Goal: Task Accomplishment & Management: Manage account settings

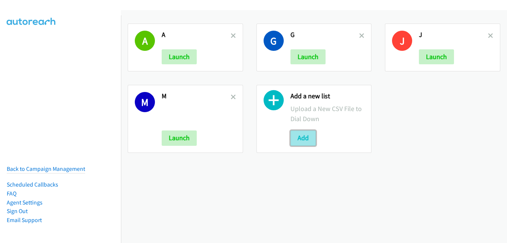
click at [300, 142] on button "Add" at bounding box center [302, 137] width 25 height 15
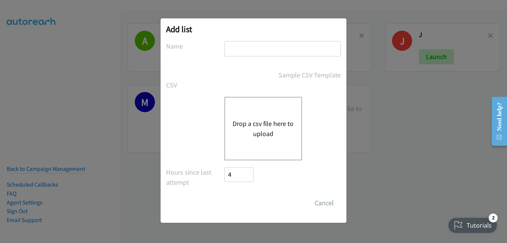
click at [274, 49] on input "text" at bounding box center [282, 48] width 116 height 15
type input "n"
click at [270, 127] on button "Drop a csv file here to upload" at bounding box center [263, 128] width 61 height 20
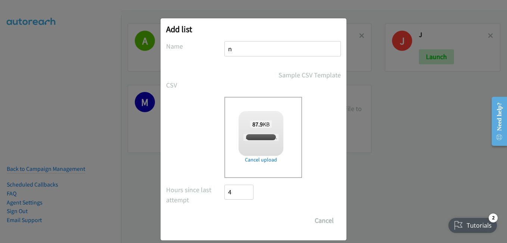
checkbox input "true"
click at [250, 216] on input "Save List" at bounding box center [243, 220] width 39 height 15
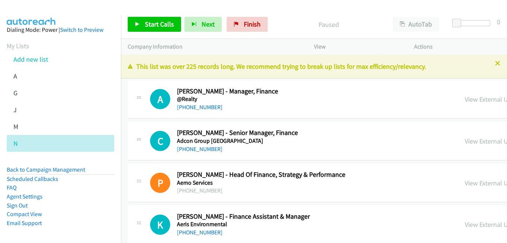
click at [495, 64] on icon at bounding box center [497, 63] width 5 height 5
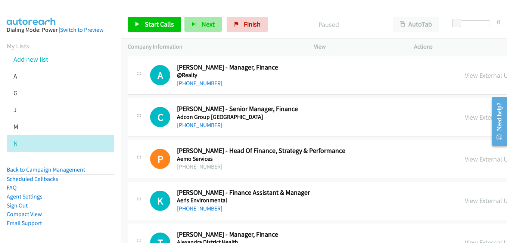
drag, startPoint x: 431, startPoint y: 74, endPoint x: 215, endPoint y: 19, distance: 223.0
click at [465, 74] on link "View External Url" at bounding box center [488, 75] width 47 height 9
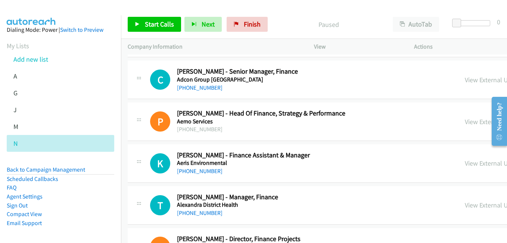
scroll to position [75, 0]
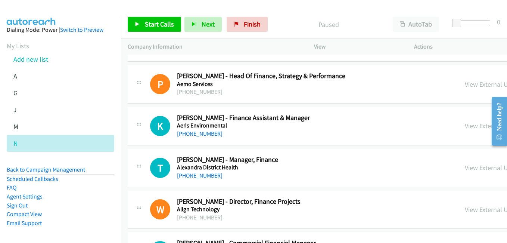
drag, startPoint x: 429, startPoint y: 127, endPoint x: 342, endPoint y: 108, distance: 88.8
click at [465, 127] on link "View External Url" at bounding box center [488, 125] width 47 height 9
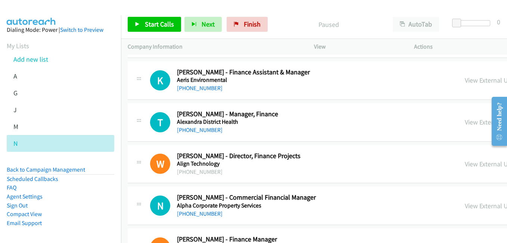
scroll to position [149, 0]
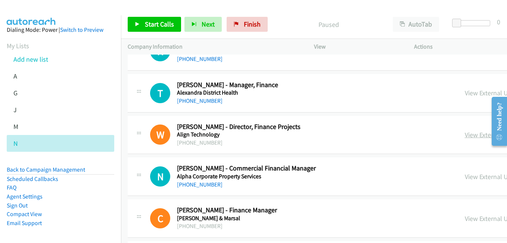
click at [465, 137] on link "View External Url" at bounding box center [488, 134] width 47 height 9
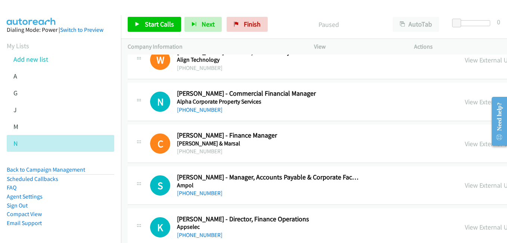
scroll to position [261, 0]
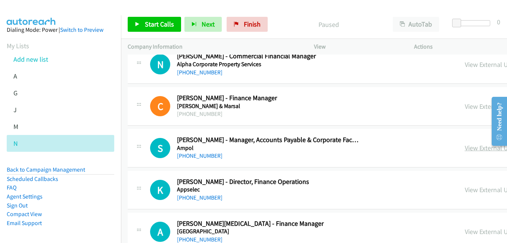
drag, startPoint x: 428, startPoint y: 150, endPoint x: 420, endPoint y: 149, distance: 8.6
click at [465, 150] on link "View External Url" at bounding box center [488, 147] width 47 height 9
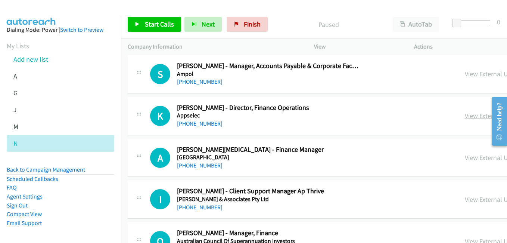
scroll to position [336, 0]
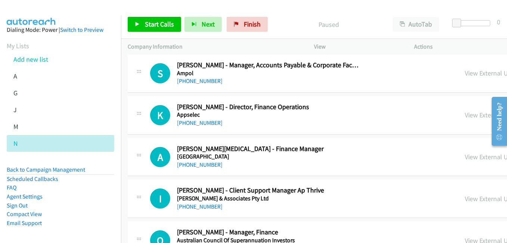
drag, startPoint x: 446, startPoint y: 118, endPoint x: 450, endPoint y: 121, distance: 5.6
click at [465, 118] on link "View External Url" at bounding box center [488, 114] width 47 height 9
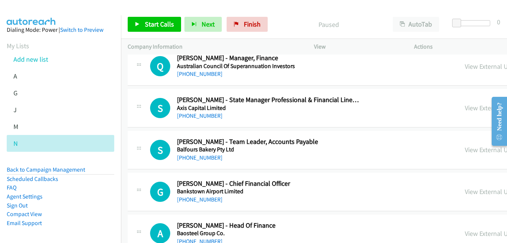
scroll to position [523, 0]
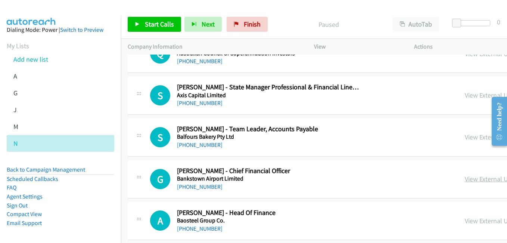
click at [465, 182] on link "View External Url" at bounding box center [488, 178] width 47 height 9
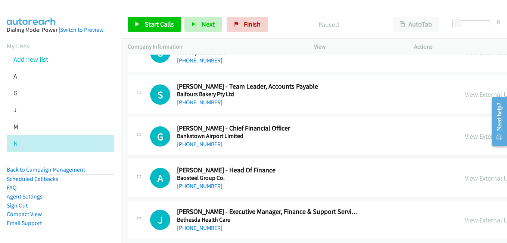
scroll to position [597, 0]
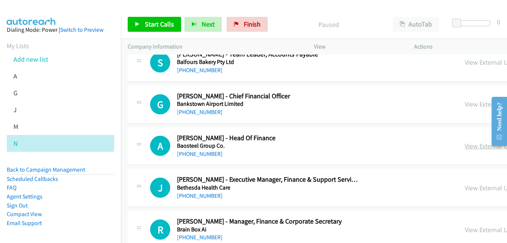
drag, startPoint x: 439, startPoint y: 145, endPoint x: 443, endPoint y: 145, distance: 4.5
click at [465, 145] on link "View External Url" at bounding box center [488, 145] width 47 height 9
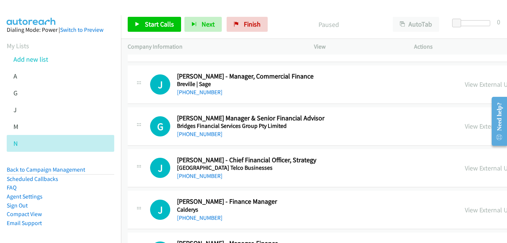
scroll to position [821, 0]
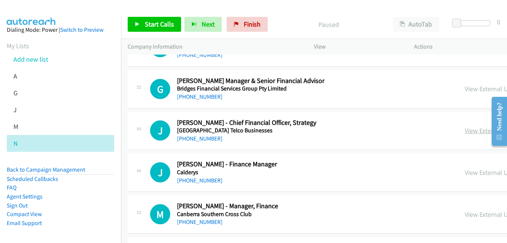
click at [465, 131] on link "View External Url" at bounding box center [488, 130] width 47 height 9
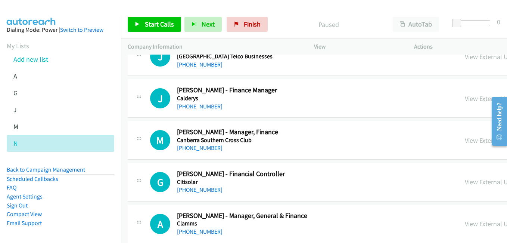
scroll to position [896, 0]
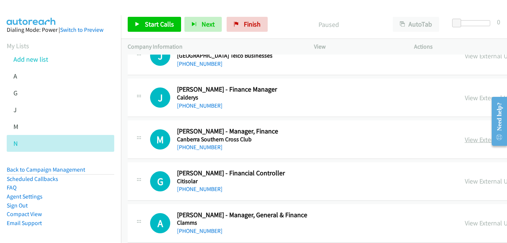
click at [465, 137] on link "View External Url" at bounding box center [488, 139] width 47 height 9
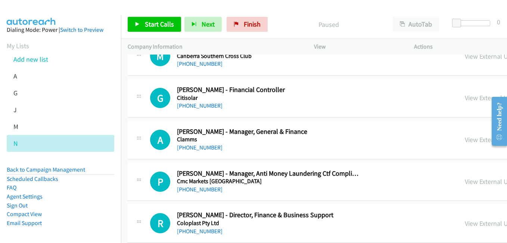
scroll to position [1008, 0]
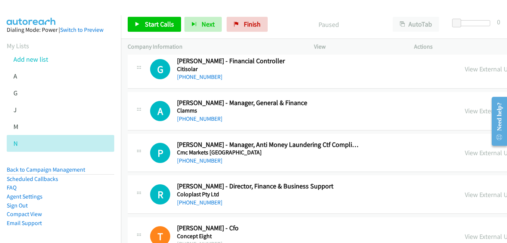
drag, startPoint x: 431, startPoint y: 197, endPoint x: 412, endPoint y: 186, distance: 22.0
click at [465, 197] on link "View External Url" at bounding box center [488, 194] width 47 height 9
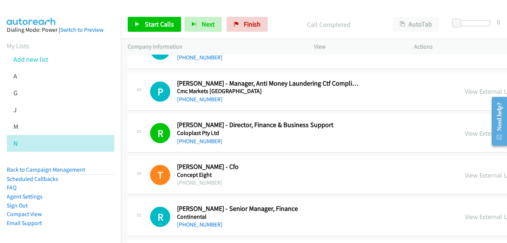
scroll to position [1083, 0]
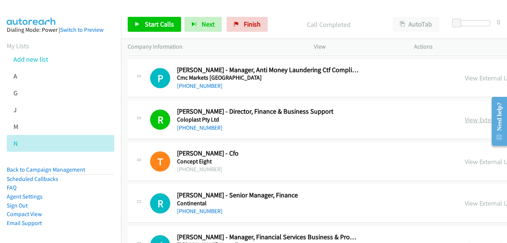
click at [465, 119] on link "View External Url" at bounding box center [488, 119] width 47 height 9
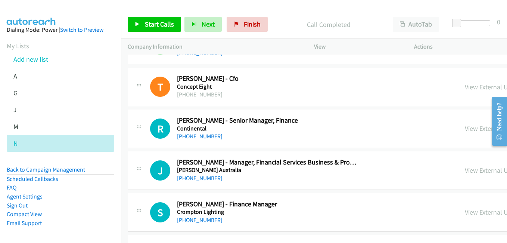
scroll to position [1195, 0]
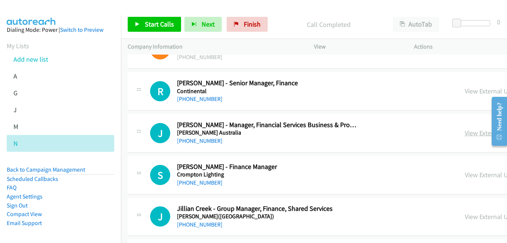
click at [465, 135] on link "View External Url" at bounding box center [488, 132] width 47 height 9
drag, startPoint x: 421, startPoint y: 172, endPoint x: 372, endPoint y: 153, distance: 52.8
click at [465, 172] on link "View External Url" at bounding box center [488, 174] width 47 height 9
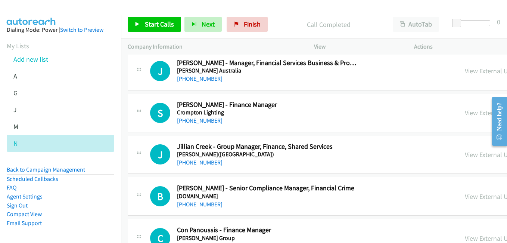
scroll to position [1269, 0]
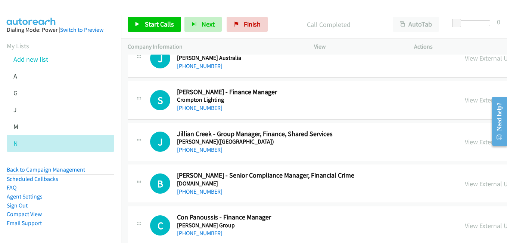
drag, startPoint x: 428, startPoint y: 144, endPoint x: 421, endPoint y: 143, distance: 6.4
click at [465, 144] on link "View External Url" at bounding box center [488, 141] width 47 height 9
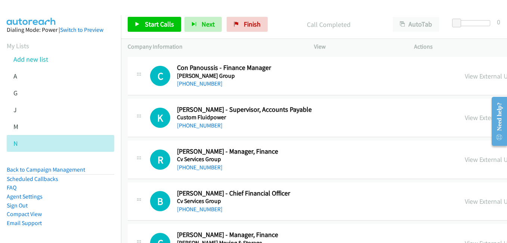
scroll to position [1456, 0]
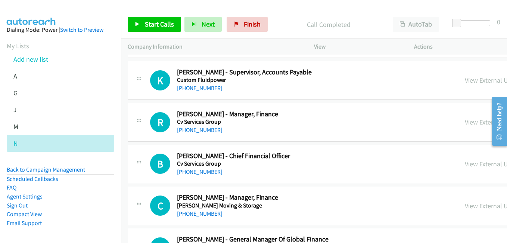
click at [465, 162] on link "View External Url" at bounding box center [488, 163] width 47 height 9
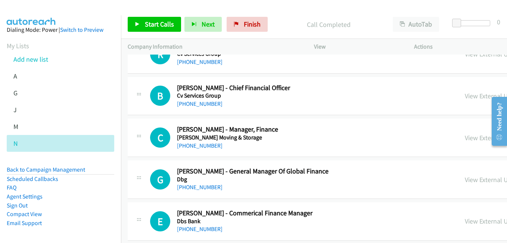
scroll to position [1531, 0]
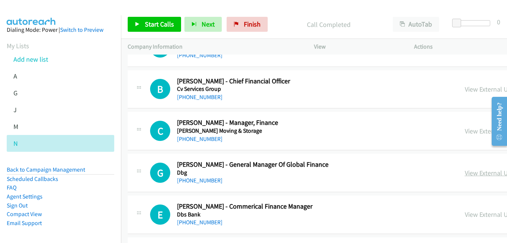
drag, startPoint x: 433, startPoint y: 174, endPoint x: 280, endPoint y: 87, distance: 175.4
click at [465, 174] on link "View External Url" at bounding box center [488, 172] width 47 height 9
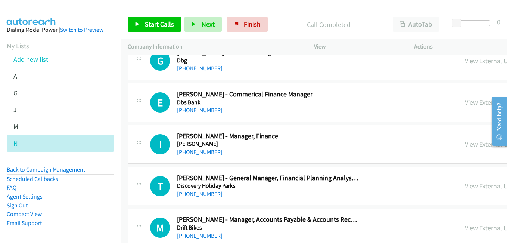
scroll to position [1680, 0]
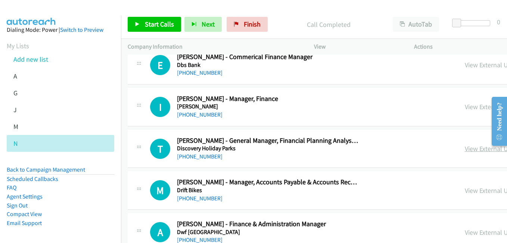
click at [465, 150] on link "View External Url" at bounding box center [488, 148] width 47 height 9
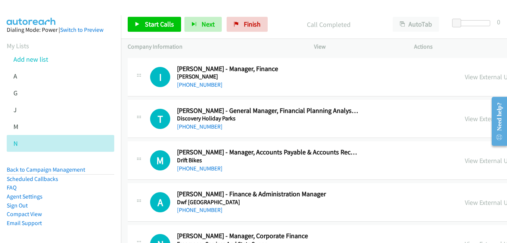
scroll to position [1717, 0]
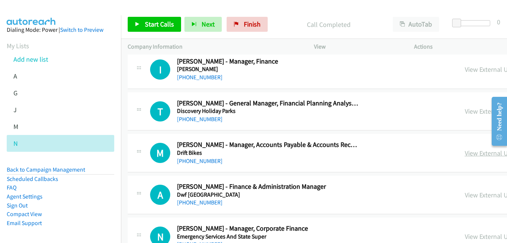
click at [465, 154] on link "View External Url" at bounding box center [488, 153] width 47 height 9
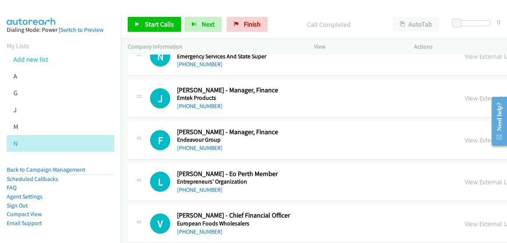
scroll to position [1904, 0]
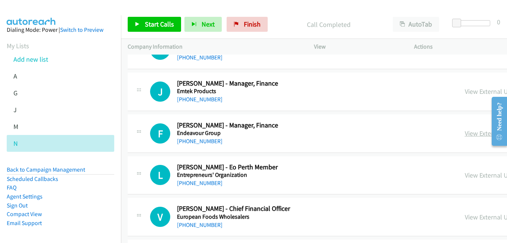
click at [465, 131] on link "View External Url" at bounding box center [488, 133] width 47 height 9
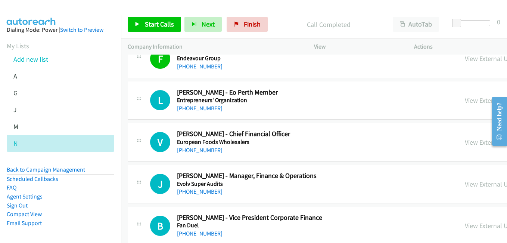
scroll to position [2016, 0]
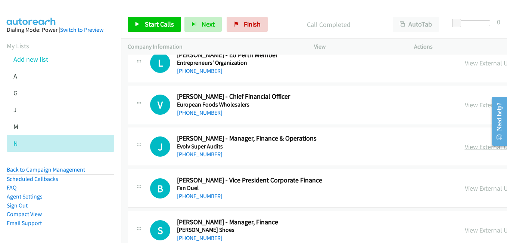
click at [465, 144] on link "View External Url" at bounding box center [488, 146] width 47 height 9
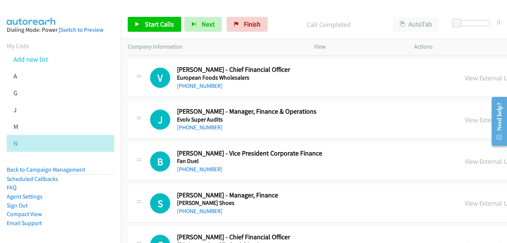
scroll to position [2090, 0]
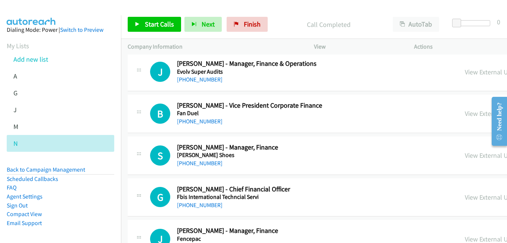
drag, startPoint x: 425, startPoint y: 115, endPoint x: 130, endPoint y: 1, distance: 316.0
click at [465, 115] on link "View External Url" at bounding box center [488, 113] width 47 height 9
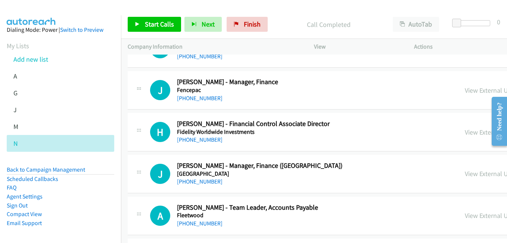
scroll to position [2240, 0]
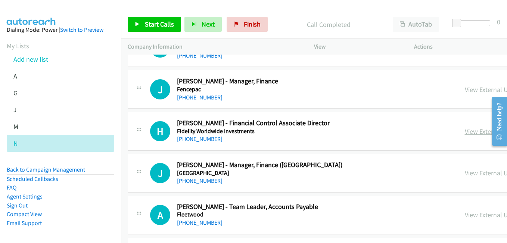
click at [465, 132] on link "View External Url" at bounding box center [488, 131] width 47 height 9
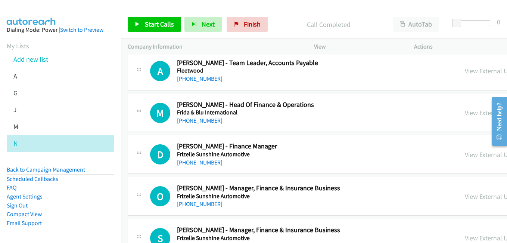
scroll to position [2389, 0]
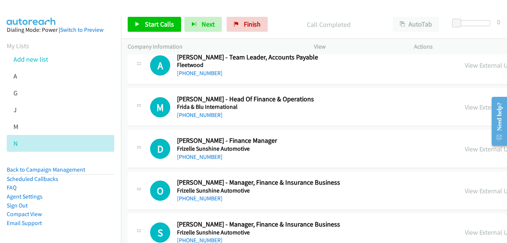
drag, startPoint x: 420, startPoint y: 106, endPoint x: 333, endPoint y: 81, distance: 90.5
click at [465, 106] on link "View External Url" at bounding box center [488, 107] width 47 height 9
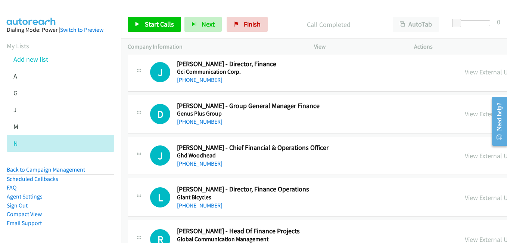
scroll to position [2837, 0]
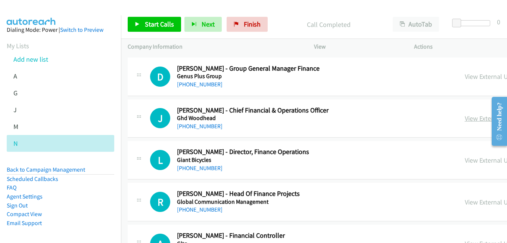
click at [465, 118] on link "View External Url" at bounding box center [488, 118] width 47 height 9
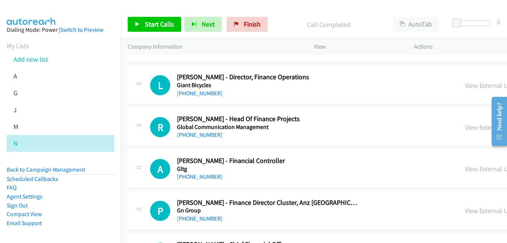
drag, startPoint x: 430, startPoint y: 130, endPoint x: 402, endPoint y: 122, distance: 29.4
click at [465, 130] on link "View External Url" at bounding box center [488, 127] width 47 height 9
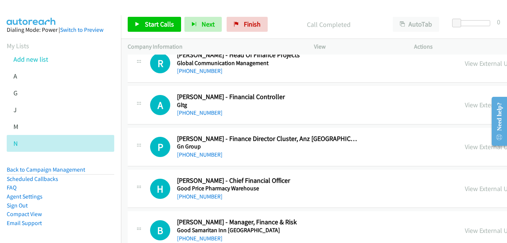
scroll to position [2986, 0]
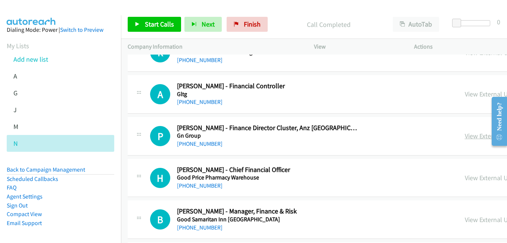
click at [465, 135] on link "View External Url" at bounding box center [488, 135] width 47 height 9
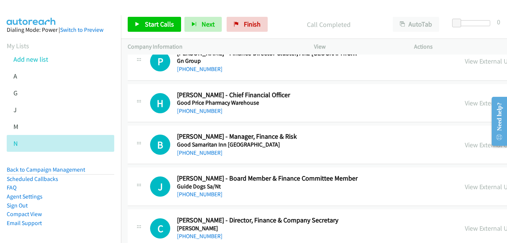
scroll to position [3098, 0]
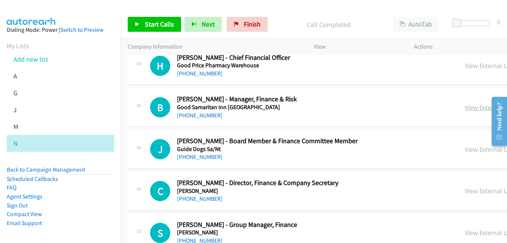
click at [465, 106] on link "View External Url" at bounding box center [488, 107] width 47 height 9
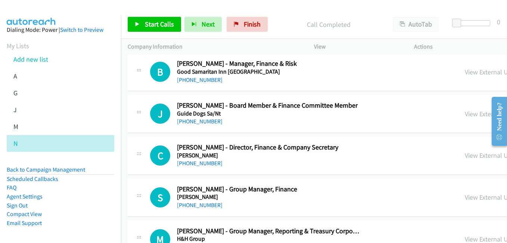
scroll to position [3173, 0]
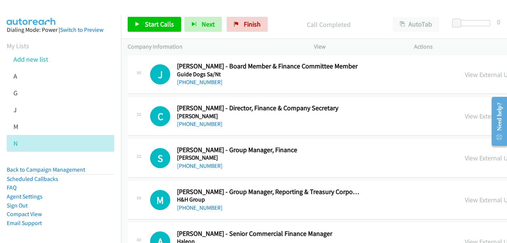
drag, startPoint x: 441, startPoint y: 116, endPoint x: 322, endPoint y: 83, distance: 124.0
click at [465, 116] on link "View External Url" at bounding box center [488, 116] width 47 height 9
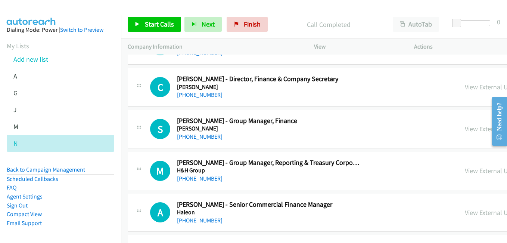
scroll to position [3210, 0]
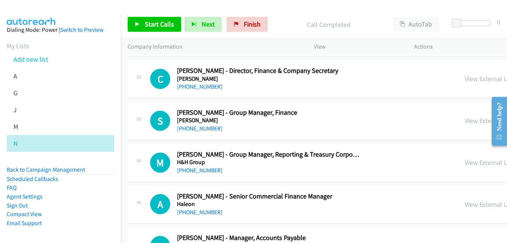
drag, startPoint x: 423, startPoint y: 121, endPoint x: 372, endPoint y: 102, distance: 54.0
click at [465, 121] on link "View External Url" at bounding box center [488, 120] width 47 height 9
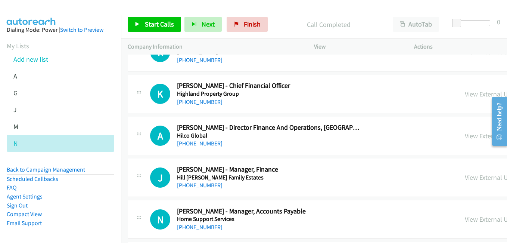
scroll to position [3584, 0]
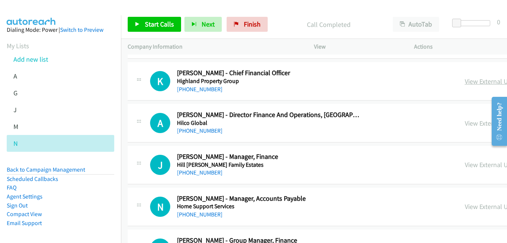
click at [465, 84] on link "View External Url" at bounding box center [488, 81] width 47 height 9
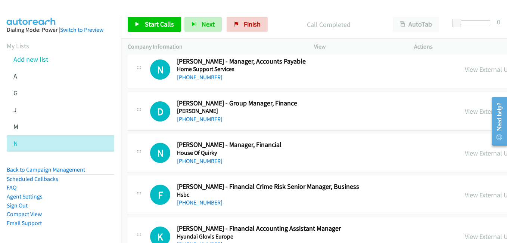
scroll to position [3733, 0]
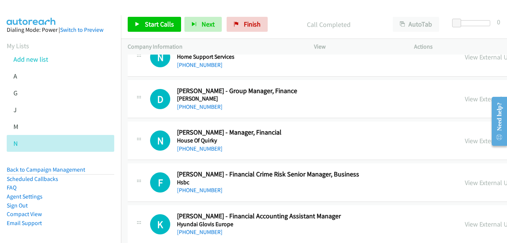
click at [465, 137] on link "View External Url" at bounding box center [488, 140] width 47 height 9
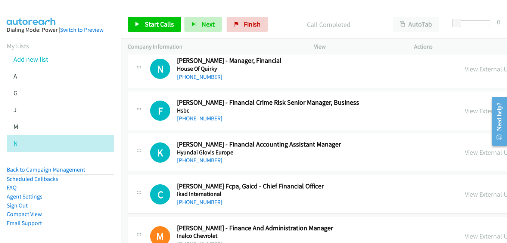
scroll to position [3808, 0]
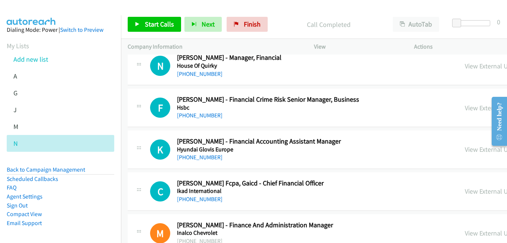
click at [465, 112] on div "View External Url" at bounding box center [488, 108] width 47 height 10
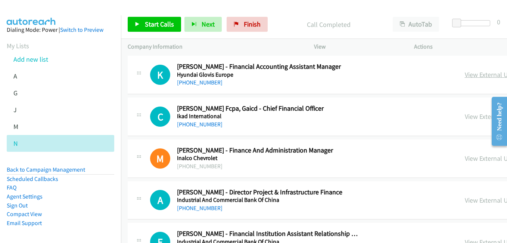
click at [465, 76] on link "View External Url" at bounding box center [488, 74] width 47 height 9
drag, startPoint x: 430, startPoint y: 119, endPoint x: 424, endPoint y: 118, distance: 6.2
click at [465, 119] on link "View External Url" at bounding box center [488, 116] width 47 height 9
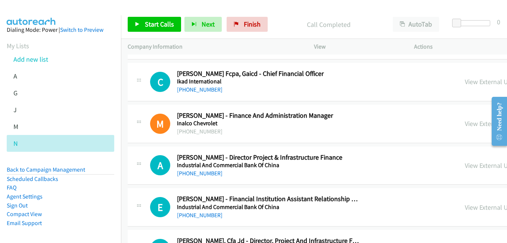
scroll to position [3957, 0]
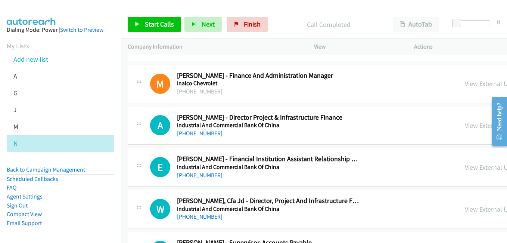
drag, startPoint x: 428, startPoint y: 127, endPoint x: 269, endPoint y: 86, distance: 164.4
click at [465, 127] on link "View External Url" at bounding box center [488, 125] width 47 height 9
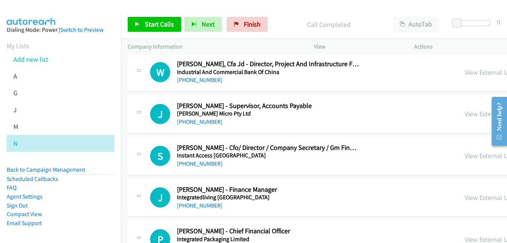
scroll to position [4106, 0]
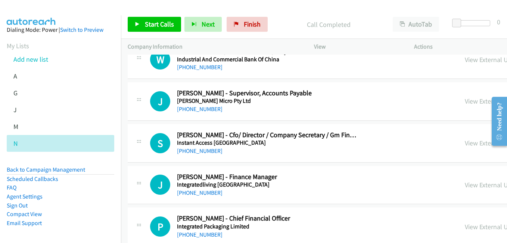
drag, startPoint x: 430, startPoint y: 143, endPoint x: 295, endPoint y: 72, distance: 152.6
click at [465, 143] on link "View External Url" at bounding box center [488, 142] width 47 height 9
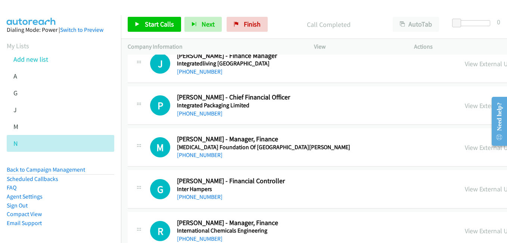
scroll to position [4256, 0]
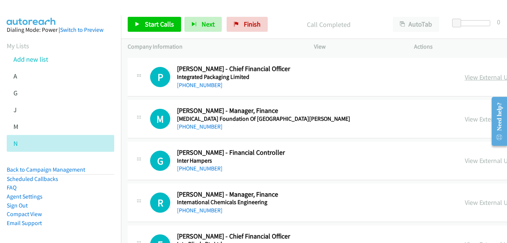
click at [465, 79] on link "View External Url" at bounding box center [488, 77] width 47 height 9
click at [465, 118] on link "View External Url" at bounding box center [488, 119] width 47 height 9
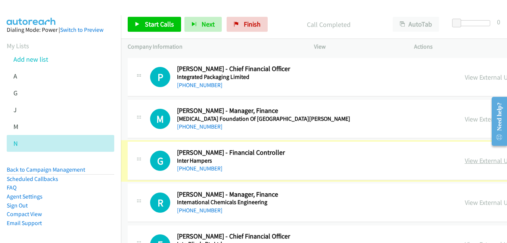
click at [465, 161] on link "View External Url" at bounding box center [488, 160] width 47 height 9
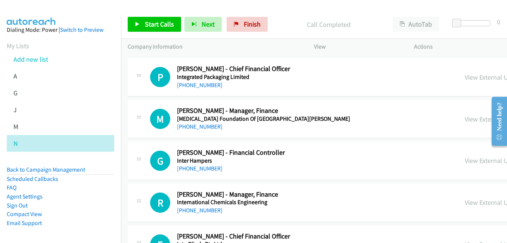
scroll to position [4330, 0]
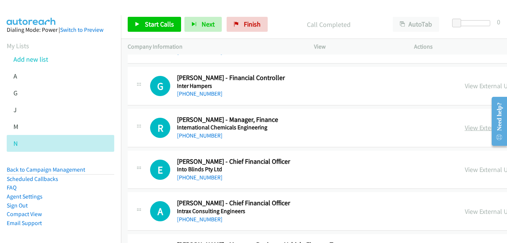
click at [465, 128] on link "View External Url" at bounding box center [488, 127] width 47 height 9
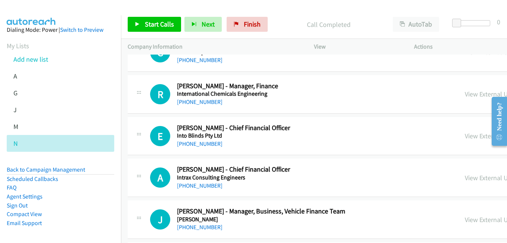
scroll to position [4368, 0]
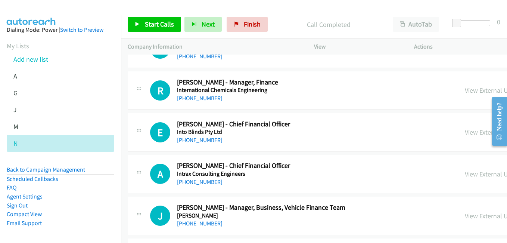
click at [465, 171] on link "View External Url" at bounding box center [488, 173] width 47 height 9
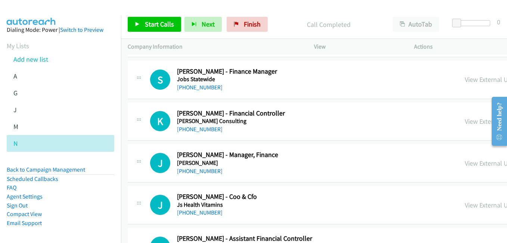
scroll to position [4666, 0]
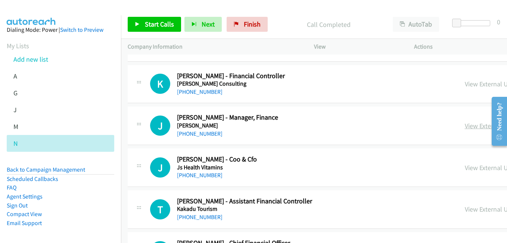
click at [465, 126] on link "View External Url" at bounding box center [488, 125] width 47 height 9
drag, startPoint x: 424, startPoint y: 169, endPoint x: 415, endPoint y: 168, distance: 9.0
click at [465, 169] on link "View External Url" at bounding box center [488, 167] width 47 height 9
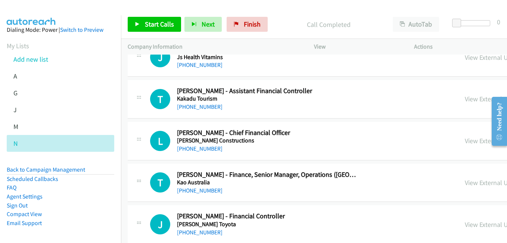
scroll to position [4778, 0]
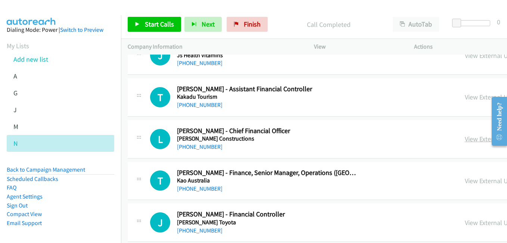
drag, startPoint x: 415, startPoint y: 138, endPoint x: 411, endPoint y: 138, distance: 4.5
click at [465, 138] on link "View External Url" at bounding box center [488, 138] width 47 height 9
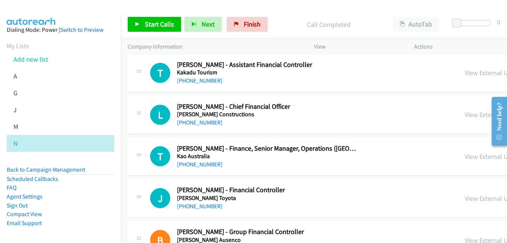
scroll to position [4815, 0]
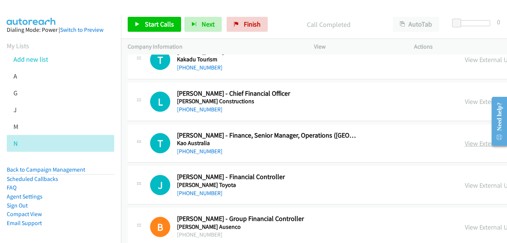
click at [465, 142] on link "View External Url" at bounding box center [488, 143] width 47 height 9
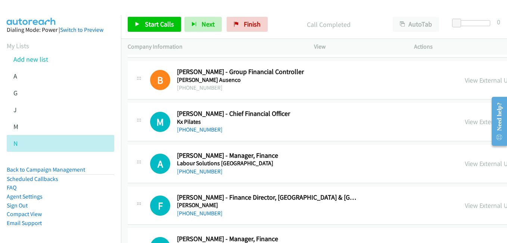
scroll to position [4965, 0]
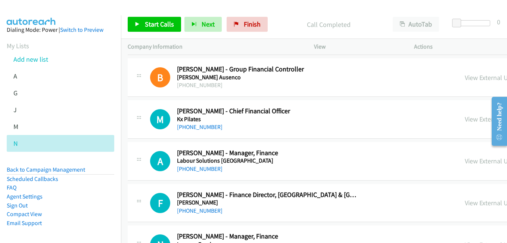
click at [465, 80] on link "View External Url" at bounding box center [488, 77] width 47 height 9
click at [465, 119] on link "View External Url" at bounding box center [488, 119] width 47 height 9
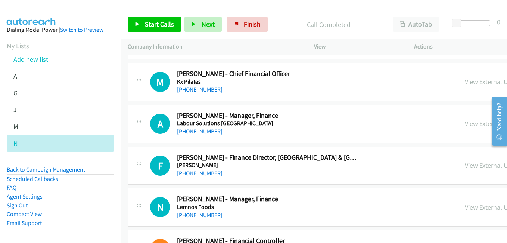
drag, startPoint x: 430, startPoint y: 121, endPoint x: 416, endPoint y: 118, distance: 14.2
click at [465, 121] on link "View External Url" at bounding box center [488, 123] width 47 height 9
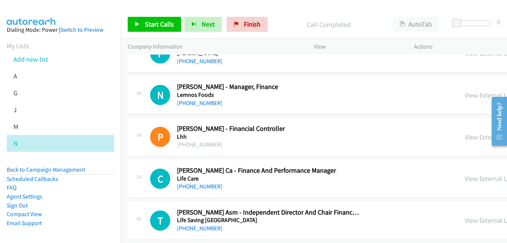
scroll to position [5189, 0]
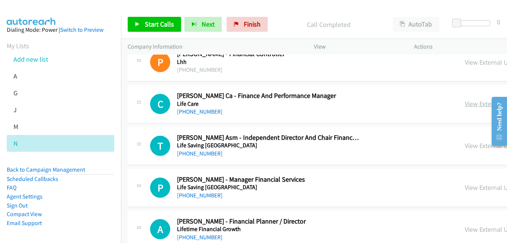
drag, startPoint x: 445, startPoint y: 102, endPoint x: 441, endPoint y: 102, distance: 4.5
click at [465, 102] on link "View External Url" at bounding box center [488, 103] width 47 height 9
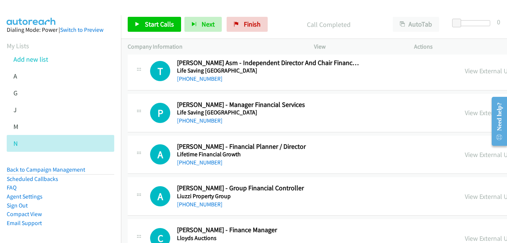
scroll to position [5301, 0]
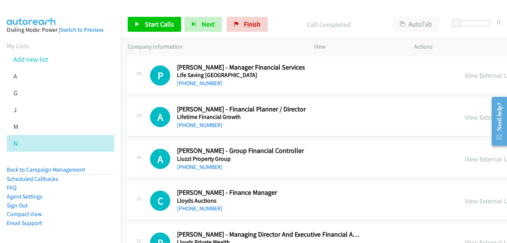
drag, startPoint x: 424, startPoint y: 157, endPoint x: 418, endPoint y: 153, distance: 7.4
click at [465, 157] on link "View External Url" at bounding box center [488, 159] width 47 height 9
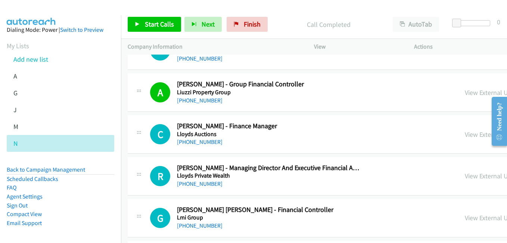
scroll to position [5413, 0]
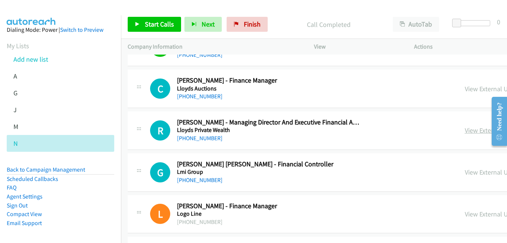
click at [465, 130] on link "View External Url" at bounding box center [488, 130] width 47 height 9
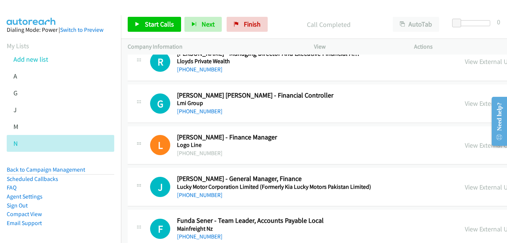
scroll to position [5487, 0]
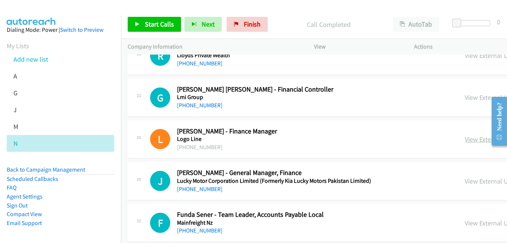
click at [465, 137] on link "View External Url" at bounding box center [488, 139] width 47 height 9
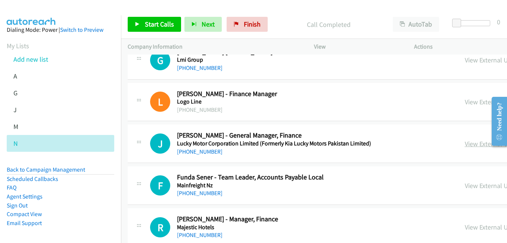
click at [465, 145] on link "View External Url" at bounding box center [488, 143] width 47 height 9
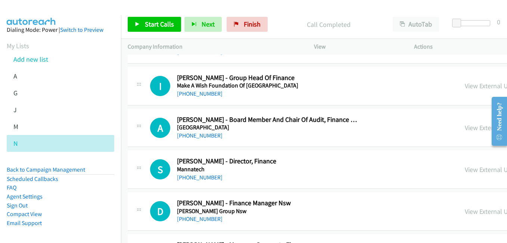
scroll to position [5711, 0]
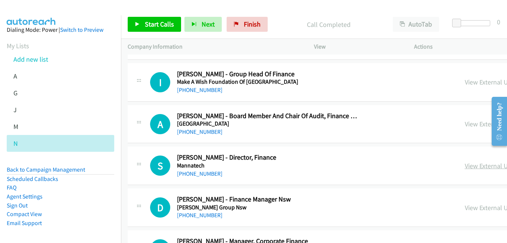
click at [465, 165] on link "View External Url" at bounding box center [488, 165] width 47 height 9
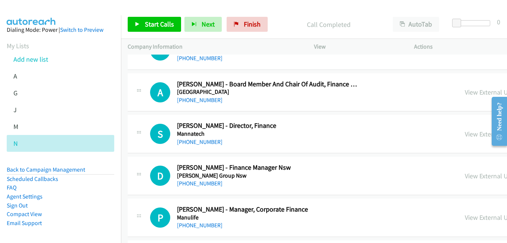
scroll to position [5786, 0]
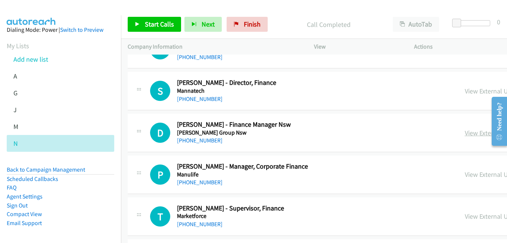
click at [465, 131] on link "View External Url" at bounding box center [488, 132] width 47 height 9
click at [465, 174] on link "View External Url" at bounding box center [488, 174] width 47 height 9
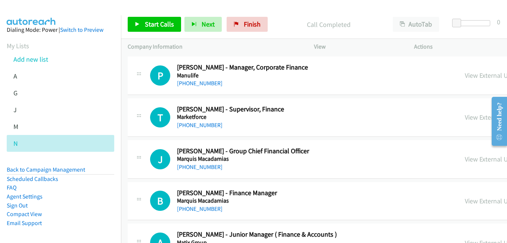
scroll to position [5898, 0]
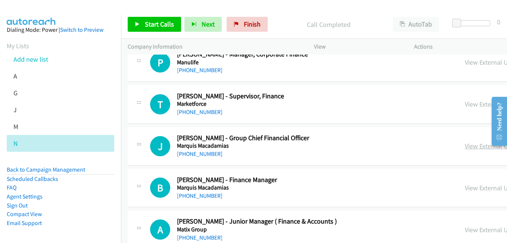
click at [465, 146] on link "View External Url" at bounding box center [488, 145] width 47 height 9
click at [465, 190] on link "View External Url" at bounding box center [488, 187] width 47 height 9
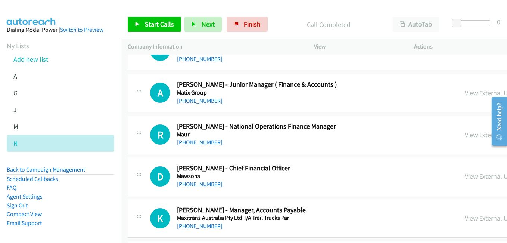
scroll to position [6047, 0]
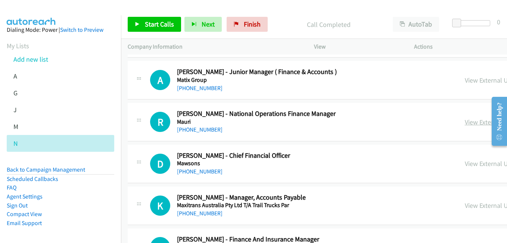
click at [465, 120] on link "View External Url" at bounding box center [488, 122] width 47 height 9
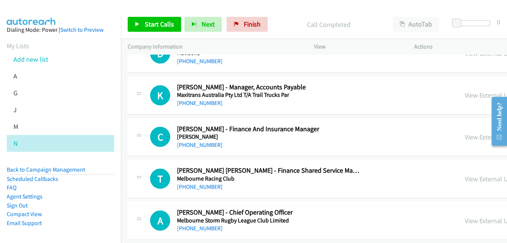
scroll to position [6159, 0]
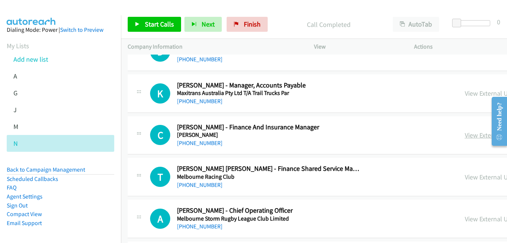
click at [465, 138] on link "View External Url" at bounding box center [488, 135] width 47 height 9
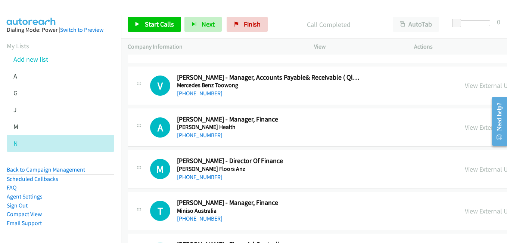
scroll to position [6383, 0]
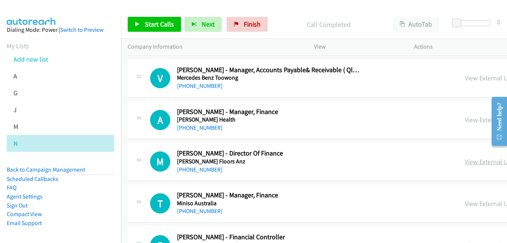
click at [465, 161] on link "View External Url" at bounding box center [488, 161] width 47 height 9
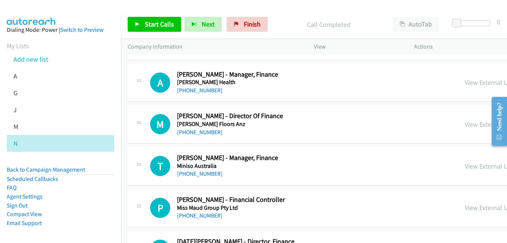
scroll to position [6458, 0]
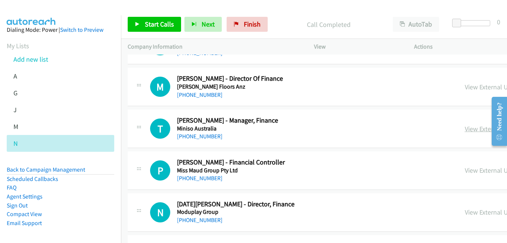
click at [465, 128] on link "View External Url" at bounding box center [488, 128] width 47 height 9
click at [465, 131] on link "View External Url" at bounding box center [488, 128] width 47 height 9
click at [465, 168] on link "View External Url" at bounding box center [488, 170] width 47 height 9
drag, startPoint x: 417, startPoint y: 211, endPoint x: 403, endPoint y: 201, distance: 17.0
click at [465, 211] on link "View External Url" at bounding box center [488, 212] width 47 height 9
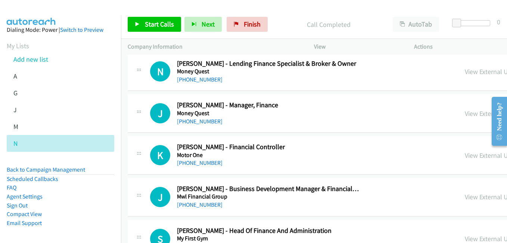
scroll to position [6719, 0]
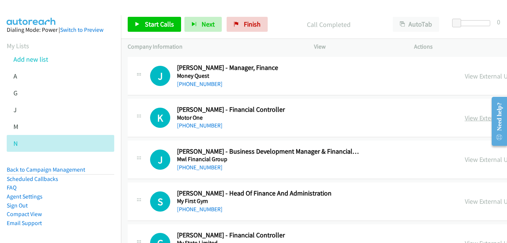
click at [465, 118] on link "View External Url" at bounding box center [488, 117] width 47 height 9
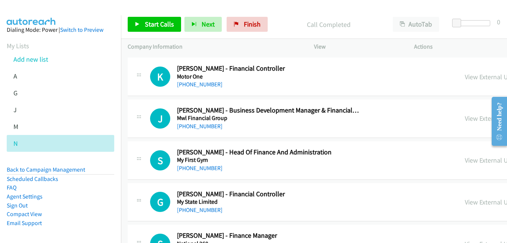
scroll to position [6794, 0]
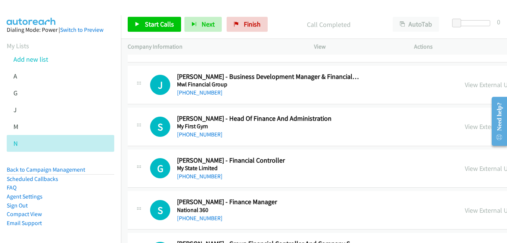
drag, startPoint x: 417, startPoint y: 127, endPoint x: 377, endPoint y: 118, distance: 41.3
click at [465, 127] on link "View External Url" at bounding box center [488, 126] width 47 height 9
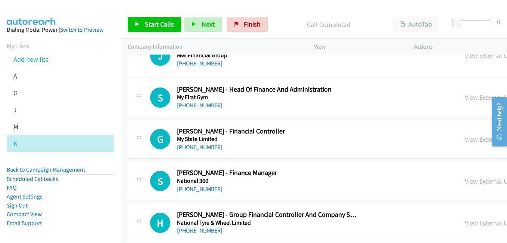
scroll to position [6831, 0]
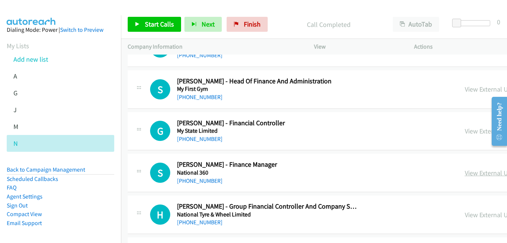
click at [465, 171] on link "View External Url" at bounding box center [488, 172] width 47 height 9
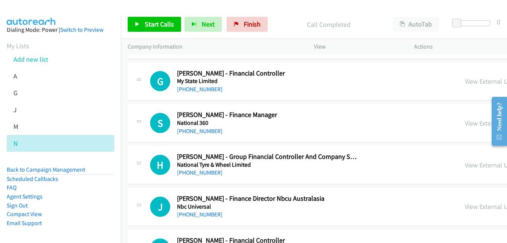
scroll to position [6906, 0]
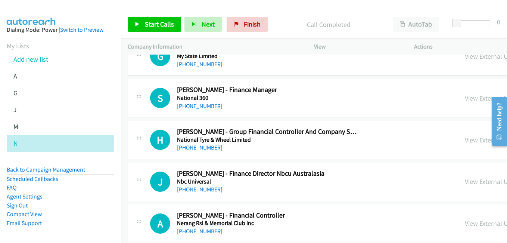
drag, startPoint x: 421, startPoint y: 141, endPoint x: 389, endPoint y: 135, distance: 32.7
click at [465, 141] on link "View External Url" at bounding box center [488, 140] width 47 height 9
click at [465, 179] on link "View External Url" at bounding box center [488, 181] width 47 height 9
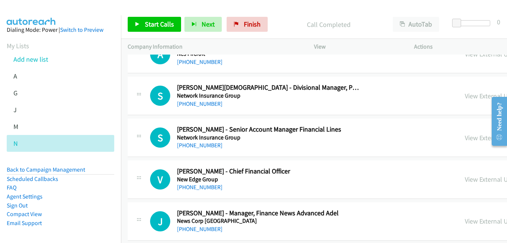
scroll to position [7130, 0]
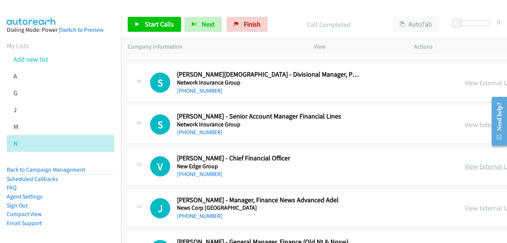
click at [465, 165] on link "View External Url" at bounding box center [488, 166] width 47 height 9
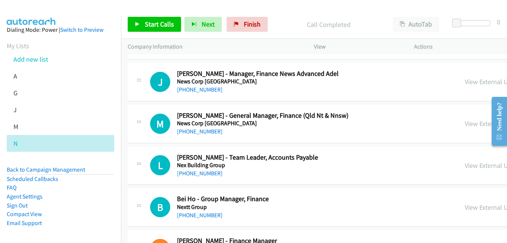
scroll to position [7279, 0]
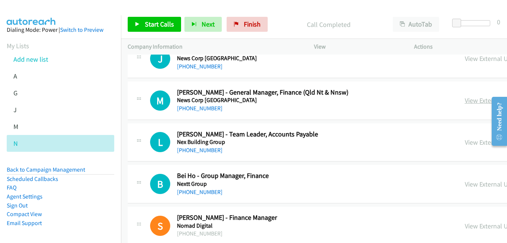
click at [465, 99] on link "View External Url" at bounding box center [488, 100] width 47 height 9
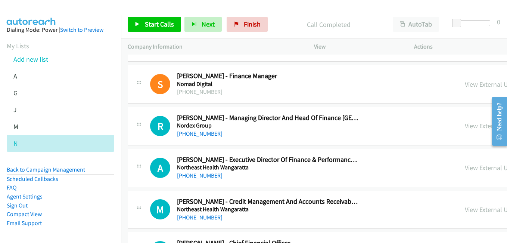
scroll to position [7429, 0]
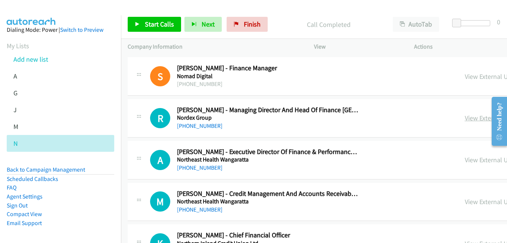
drag, startPoint x: 414, startPoint y: 122, endPoint x: 410, endPoint y: 119, distance: 5.4
click at [465, 122] on link "View External Url" at bounding box center [488, 117] width 47 height 9
click at [465, 163] on link "View External Url" at bounding box center [488, 159] width 47 height 9
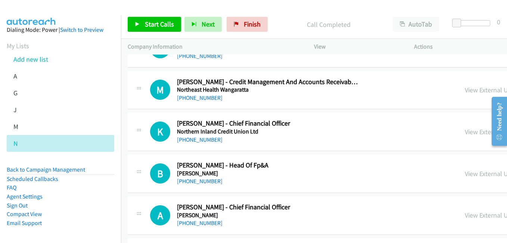
scroll to position [7541, 0]
click at [465, 131] on link "View External Url" at bounding box center [488, 131] width 47 height 9
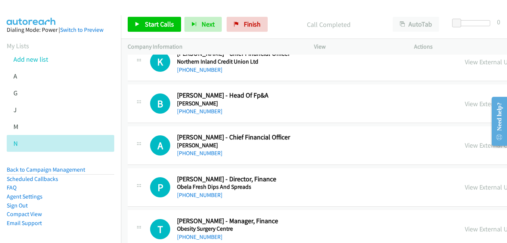
scroll to position [7615, 0]
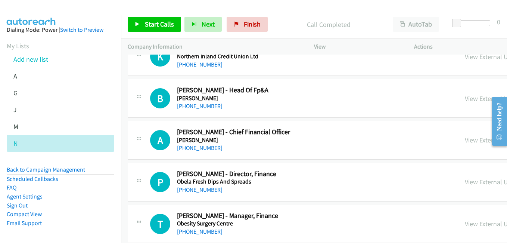
drag, startPoint x: 427, startPoint y: 99, endPoint x: 407, endPoint y: 94, distance: 20.6
click at [465, 99] on link "View External Url" at bounding box center [488, 98] width 47 height 9
click at [465, 143] on link "View External Url" at bounding box center [488, 140] width 47 height 9
click at [465, 184] on link "View External Url" at bounding box center [488, 181] width 47 height 9
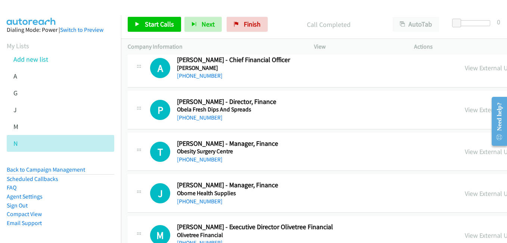
scroll to position [7690, 0]
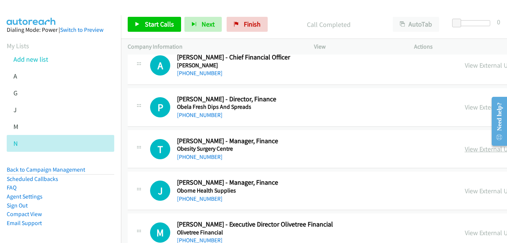
click at [465, 146] on link "View External Url" at bounding box center [488, 148] width 47 height 9
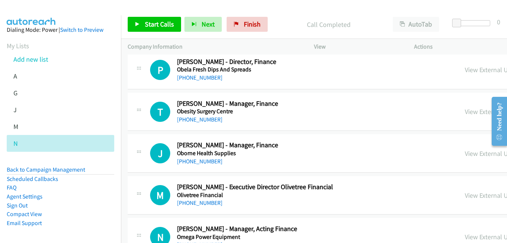
click at [465, 158] on div "View External Url" at bounding box center [488, 153] width 47 height 10
click at [465, 155] on link "View External Url" at bounding box center [488, 153] width 47 height 9
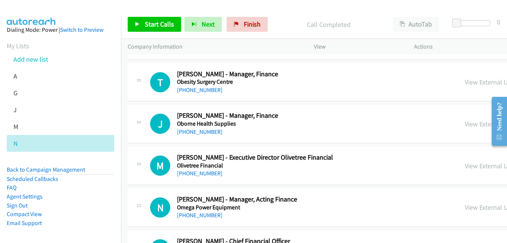
scroll to position [7765, 0]
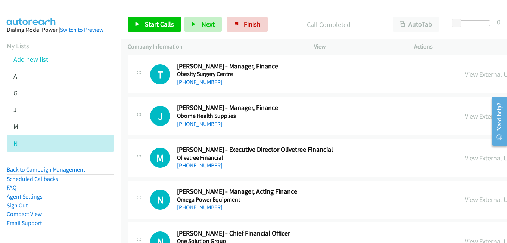
click at [465, 159] on link "View External Url" at bounding box center [488, 157] width 47 height 9
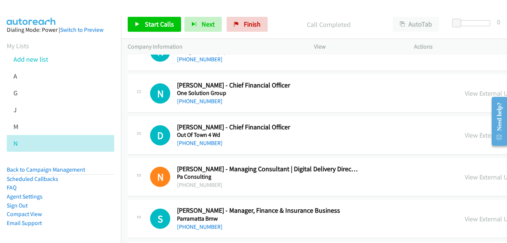
scroll to position [7914, 0]
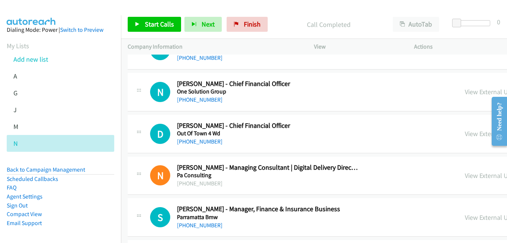
drag, startPoint x: 425, startPoint y: 134, endPoint x: 399, endPoint y: 133, distance: 25.4
click at [465, 134] on link "View External Url" at bounding box center [488, 133] width 47 height 9
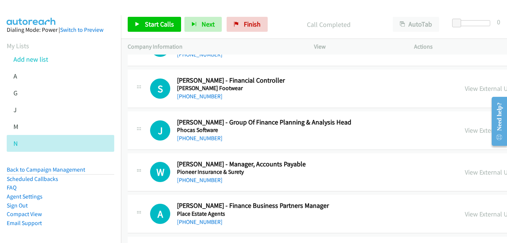
scroll to position [8138, 0]
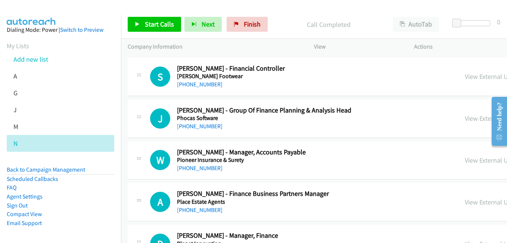
drag, startPoint x: 420, startPoint y: 117, endPoint x: 143, endPoint y: 4, distance: 299.2
click at [465, 120] on link "View External Url" at bounding box center [488, 118] width 47 height 9
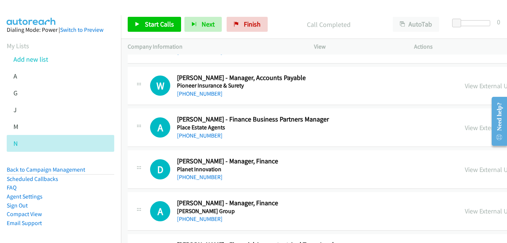
scroll to position [8212, 0]
drag, startPoint x: 426, startPoint y: 128, endPoint x: 277, endPoint y: 74, distance: 158.5
click at [465, 128] on link "View External Url" at bounding box center [488, 127] width 47 height 9
click at [465, 168] on link "View External Url" at bounding box center [488, 169] width 47 height 9
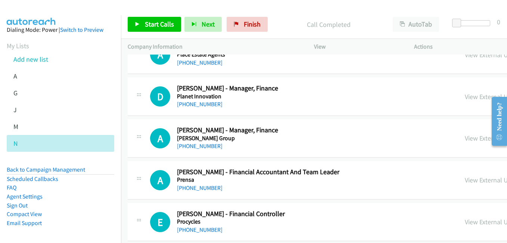
scroll to position [8287, 0]
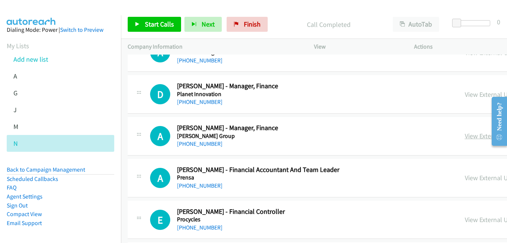
click at [465, 134] on link "View External Url" at bounding box center [488, 135] width 47 height 9
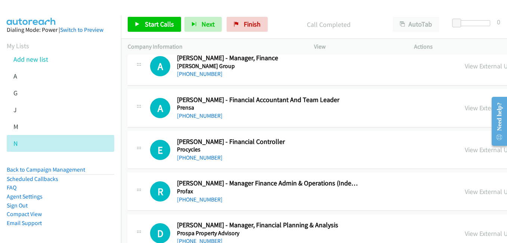
scroll to position [8362, 0]
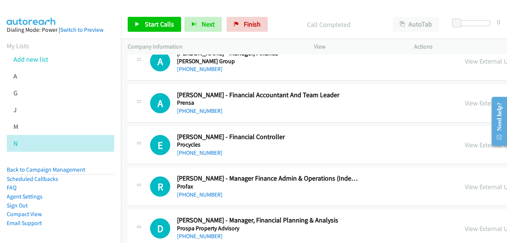
drag, startPoint x: 426, startPoint y: 147, endPoint x: 404, endPoint y: 143, distance: 22.3
click at [465, 147] on link "View External Url" at bounding box center [488, 144] width 47 height 9
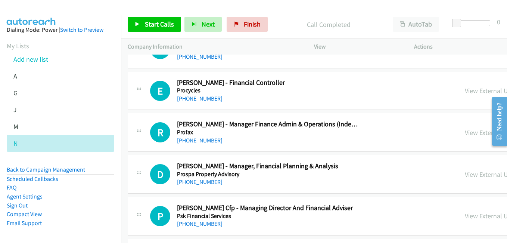
scroll to position [8436, 0]
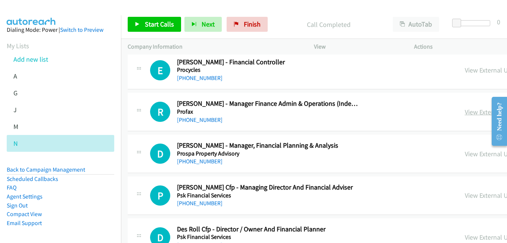
drag, startPoint x: 431, startPoint y: 111, endPoint x: 417, endPoint y: 108, distance: 14.6
click at [465, 111] on link "View External Url" at bounding box center [488, 112] width 47 height 9
click at [465, 152] on link "View External Url" at bounding box center [488, 153] width 47 height 9
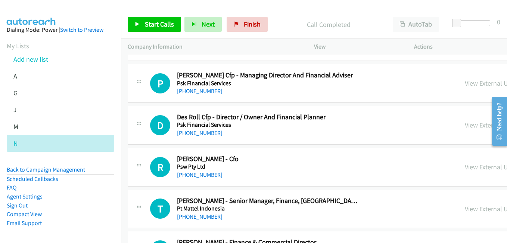
scroll to position [8586, 0]
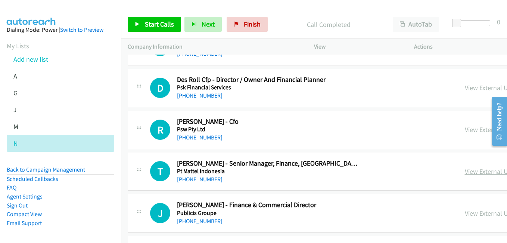
click at [465, 172] on link "View External Url" at bounding box center [488, 171] width 47 height 9
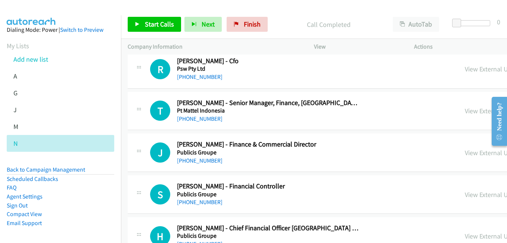
scroll to position [8660, 0]
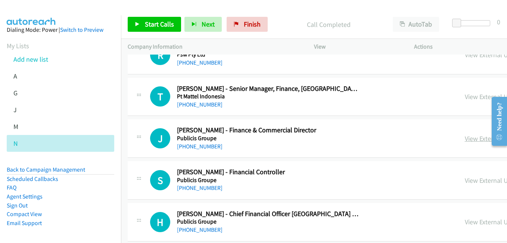
click at [465, 141] on link "View External Url" at bounding box center [488, 138] width 47 height 9
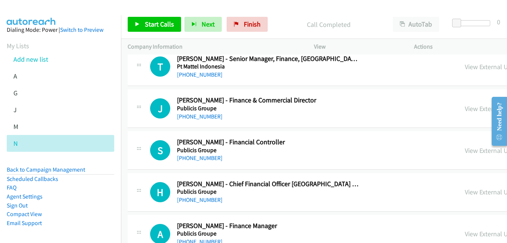
scroll to position [8698, 0]
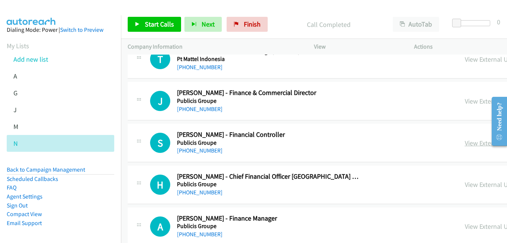
click at [465, 141] on link "View External Url" at bounding box center [488, 142] width 47 height 9
click at [465, 181] on link "View External Url" at bounding box center [488, 184] width 47 height 9
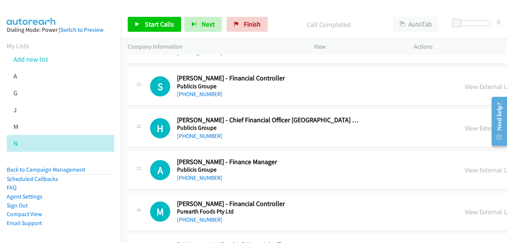
scroll to position [8772, 0]
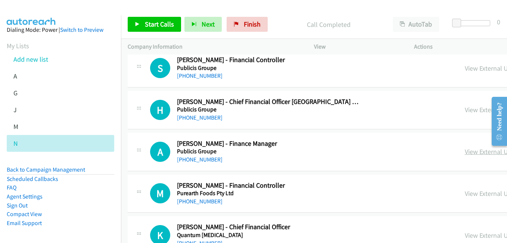
click at [465, 152] on link "View External Url" at bounding box center [488, 151] width 47 height 9
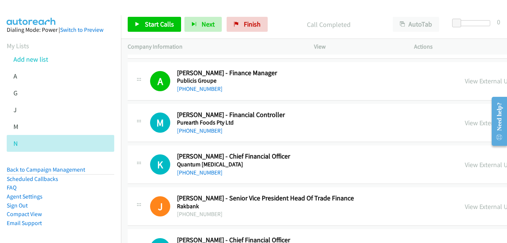
scroll to position [8847, 0]
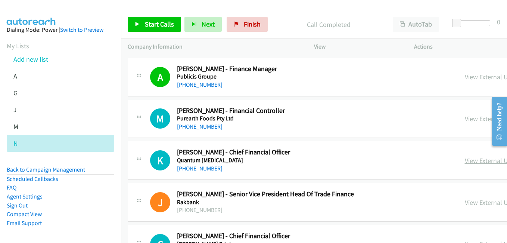
click at [465, 160] on link "View External Url" at bounding box center [488, 160] width 47 height 9
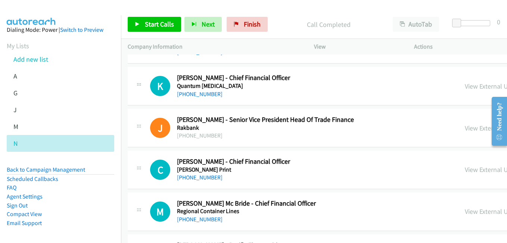
scroll to position [8922, 0]
click at [465, 172] on link "View External Url" at bounding box center [488, 169] width 47 height 9
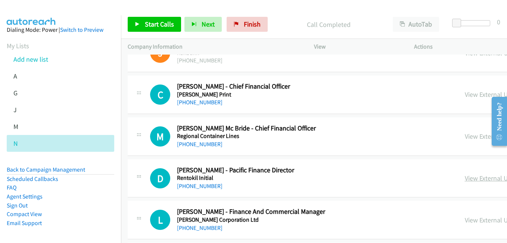
drag, startPoint x: 430, startPoint y: 178, endPoint x: 415, endPoint y: 176, distance: 15.1
click at [465, 178] on link "View External Url" at bounding box center [488, 178] width 47 height 9
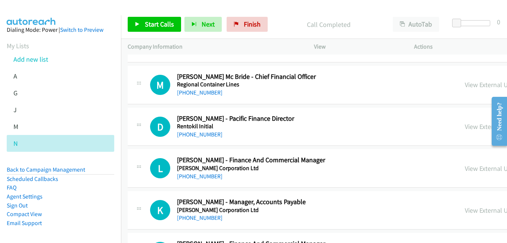
scroll to position [9071, 0]
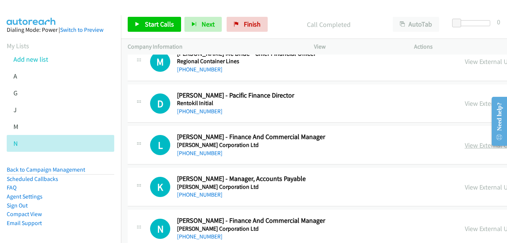
click at [465, 147] on link "View External Url" at bounding box center [488, 145] width 47 height 9
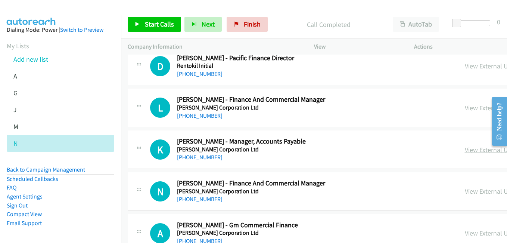
click at [465, 153] on link "View External Url" at bounding box center [488, 149] width 47 height 9
drag, startPoint x: 441, startPoint y: 194, endPoint x: 367, endPoint y: 151, distance: 85.7
click at [465, 194] on link "View External Url" at bounding box center [488, 191] width 47 height 9
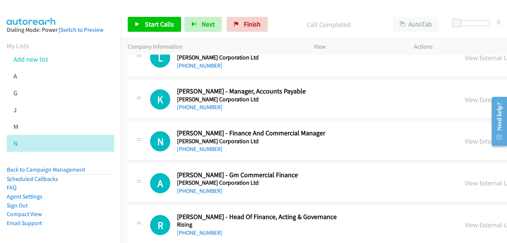
scroll to position [9220, 0]
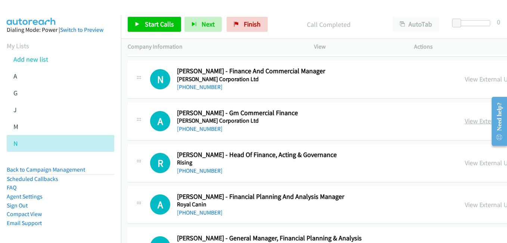
drag, startPoint x: 429, startPoint y: 123, endPoint x: 420, endPoint y: 118, distance: 10.5
click at [465, 123] on link "View External Url" at bounding box center [488, 120] width 47 height 9
click at [465, 163] on link "View External Url" at bounding box center [488, 162] width 47 height 9
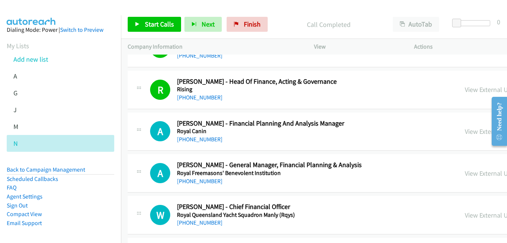
scroll to position [9295, 0]
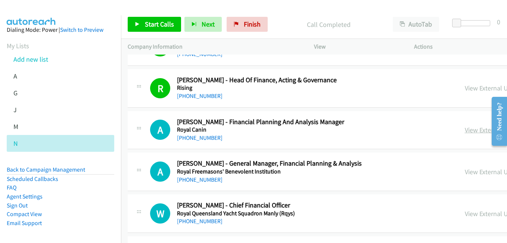
click at [465, 128] on link "View External Url" at bounding box center [488, 129] width 47 height 9
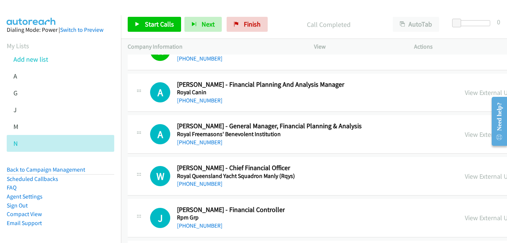
drag, startPoint x: 419, startPoint y: 133, endPoint x: 102, endPoint y: 0, distance: 343.9
click at [465, 136] on link "View External Url" at bounding box center [488, 134] width 47 height 9
drag, startPoint x: 440, startPoint y: 175, endPoint x: 261, endPoint y: 105, distance: 193.4
click at [465, 175] on link "View External Url" at bounding box center [488, 176] width 47 height 9
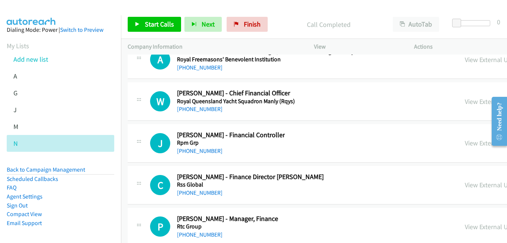
scroll to position [9444, 0]
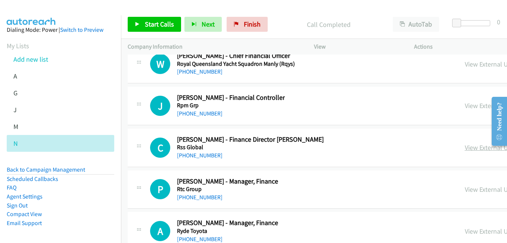
drag, startPoint x: 429, startPoint y: 149, endPoint x: 412, endPoint y: 148, distance: 16.8
click at [465, 149] on link "View External Url" at bounding box center [488, 147] width 47 height 9
click at [465, 190] on link "View External Url" at bounding box center [488, 189] width 47 height 9
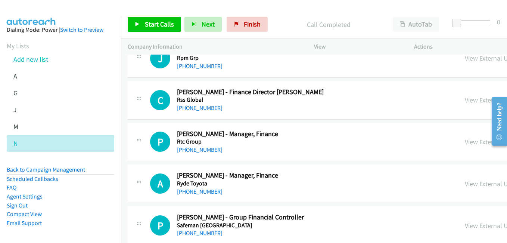
scroll to position [9519, 0]
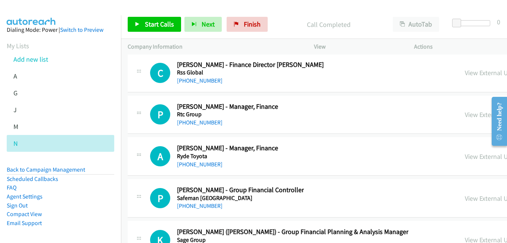
drag, startPoint x: 434, startPoint y: 156, endPoint x: 417, endPoint y: 151, distance: 17.8
click at [465, 156] on link "View External Url" at bounding box center [488, 156] width 47 height 9
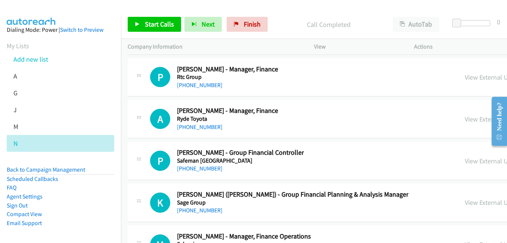
scroll to position [9594, 0]
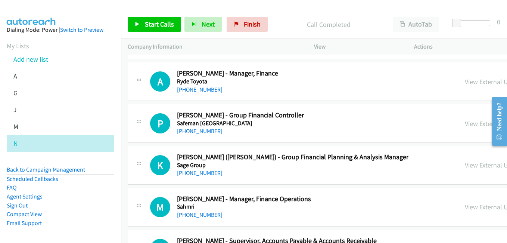
click at [465, 165] on link "View External Url" at bounding box center [488, 165] width 47 height 9
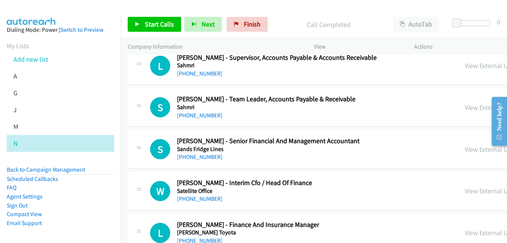
scroll to position [9780, 0]
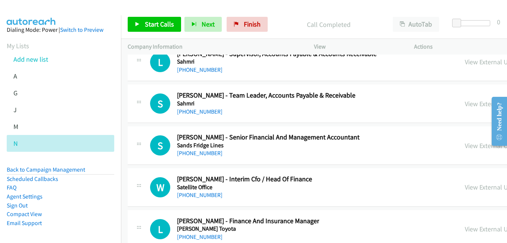
drag, startPoint x: 431, startPoint y: 146, endPoint x: 362, endPoint y: 125, distance: 72.2
click at [465, 146] on link "View External Url" at bounding box center [488, 145] width 47 height 9
click at [465, 189] on link "View External Url" at bounding box center [488, 187] width 47 height 9
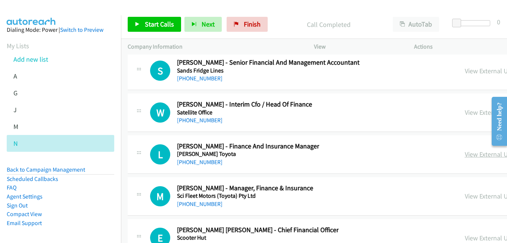
drag, startPoint x: 428, startPoint y: 151, endPoint x: 421, endPoint y: 151, distance: 6.7
click at [465, 151] on link "View External Url" at bounding box center [488, 154] width 47 height 9
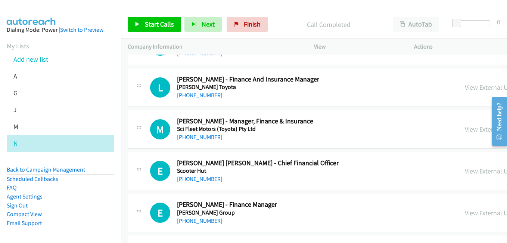
scroll to position [9930, 0]
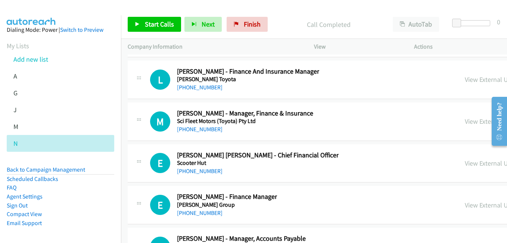
click at [465, 121] on link "View External Url" at bounding box center [488, 121] width 47 height 9
drag, startPoint x: 440, startPoint y: 165, endPoint x: 398, endPoint y: 155, distance: 43.5
click at [465, 165] on link "View External Url" at bounding box center [488, 163] width 47 height 9
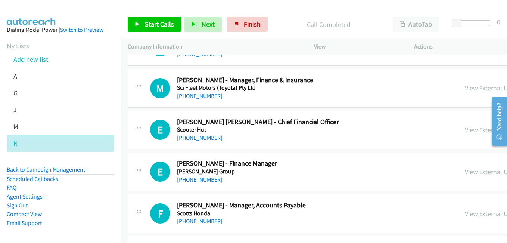
scroll to position [9967, 0]
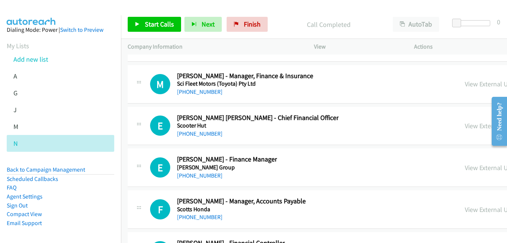
drag, startPoint x: 441, startPoint y: 171, endPoint x: 406, endPoint y: 165, distance: 36.0
click at [465, 171] on link "View External Url" at bounding box center [488, 167] width 47 height 9
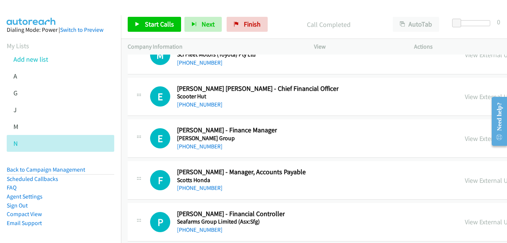
scroll to position [10004, 0]
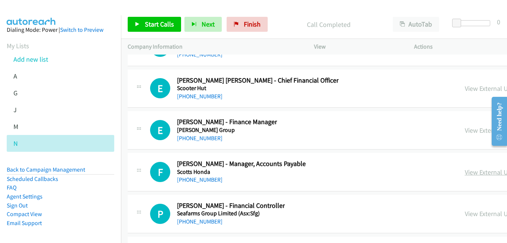
click at [465, 169] on link "View External Url" at bounding box center [488, 172] width 47 height 9
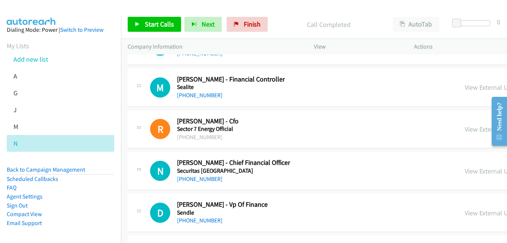
scroll to position [10191, 0]
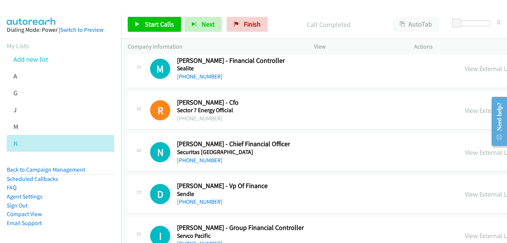
drag, startPoint x: 433, startPoint y: 108, endPoint x: 128, endPoint y: 0, distance: 323.5
click at [465, 112] on link "View External Url" at bounding box center [488, 110] width 47 height 9
click at [465, 155] on link "View External Url" at bounding box center [488, 152] width 47 height 9
click at [465, 199] on div "View External Url" at bounding box center [488, 194] width 47 height 10
click at [465, 192] on link "View External Url" at bounding box center [488, 194] width 47 height 9
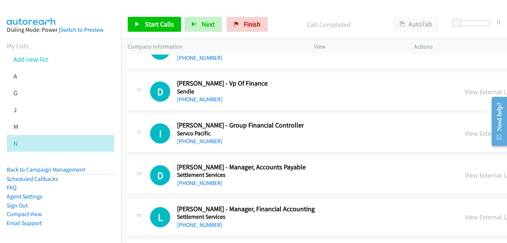
scroll to position [10303, 0]
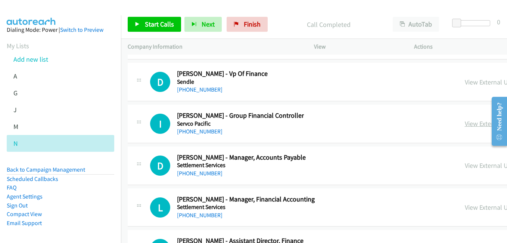
click at [465, 125] on link "View External Url" at bounding box center [488, 123] width 47 height 9
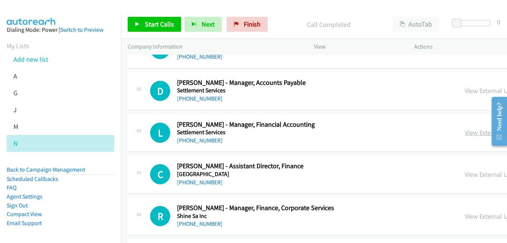
click at [465, 134] on link "View External Url" at bounding box center [488, 132] width 47 height 9
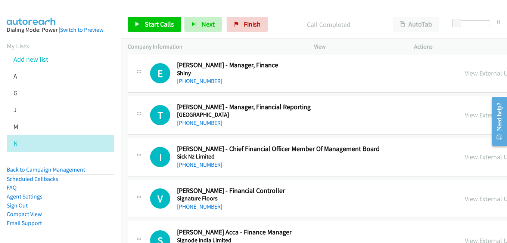
scroll to position [10602, 0]
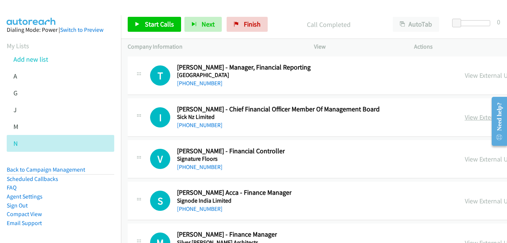
click at [465, 118] on link "View External Url" at bounding box center [488, 117] width 47 height 9
drag, startPoint x: 439, startPoint y: 201, endPoint x: 432, endPoint y: 196, distance: 8.3
click at [465, 201] on link "View External Url" at bounding box center [488, 200] width 47 height 9
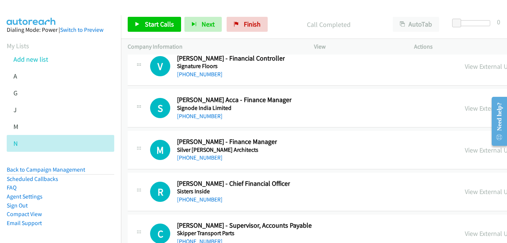
scroll to position [10714, 0]
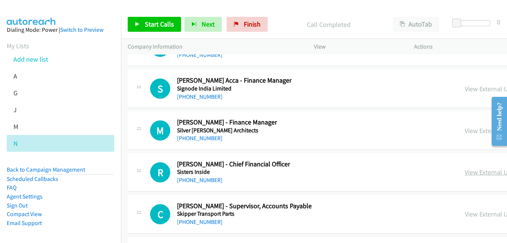
click at [465, 173] on link "View External Url" at bounding box center [488, 172] width 47 height 9
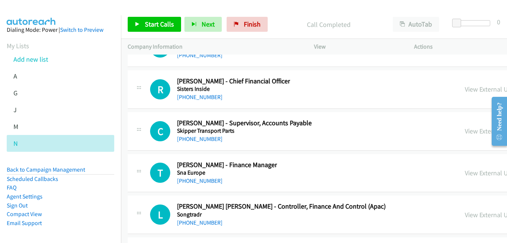
scroll to position [10826, 0]
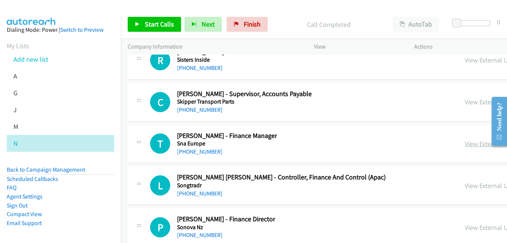
drag, startPoint x: 424, startPoint y: 146, endPoint x: 417, endPoint y: 145, distance: 7.2
click at [465, 146] on link "View External Url" at bounding box center [488, 143] width 47 height 9
click at [465, 185] on link "View External Url" at bounding box center [488, 185] width 47 height 9
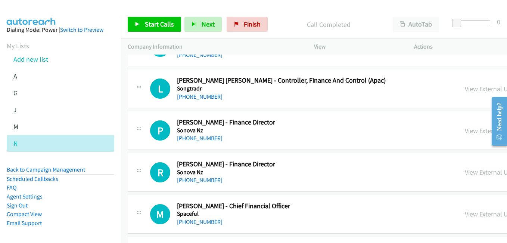
scroll to position [10937, 0]
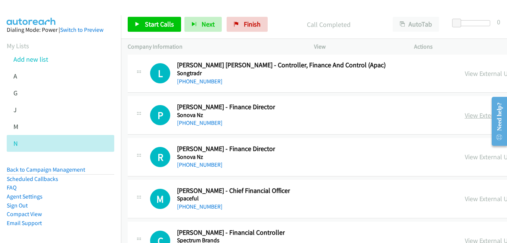
click at [465, 115] on link "View External Url" at bounding box center [488, 115] width 47 height 9
click at [465, 158] on link "View External Url" at bounding box center [488, 156] width 47 height 9
drag, startPoint x: 442, startPoint y: 196, endPoint x: 436, endPoint y: 195, distance: 6.2
click at [465, 196] on link "View External Url" at bounding box center [488, 198] width 47 height 9
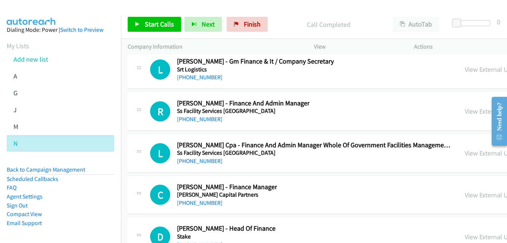
scroll to position [11236, 0]
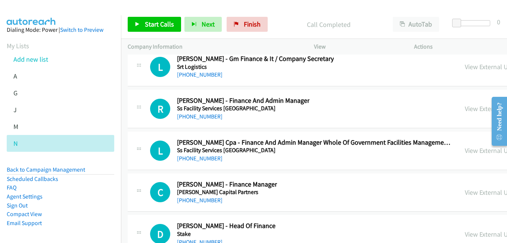
drag, startPoint x: 427, startPoint y: 106, endPoint x: 385, endPoint y: 102, distance: 42.1
click at [465, 106] on link "View External Url" at bounding box center [488, 108] width 47 height 9
drag, startPoint x: 427, startPoint y: 151, endPoint x: 407, endPoint y: 138, distance: 23.5
click at [465, 151] on link "View External Url" at bounding box center [488, 150] width 47 height 9
click at [465, 193] on link "View External Url" at bounding box center [488, 192] width 47 height 9
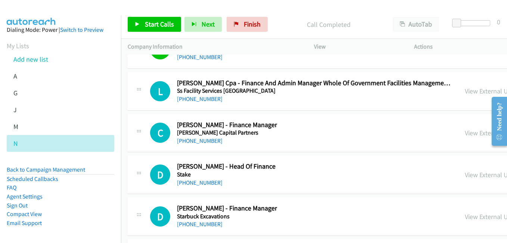
scroll to position [11311, 0]
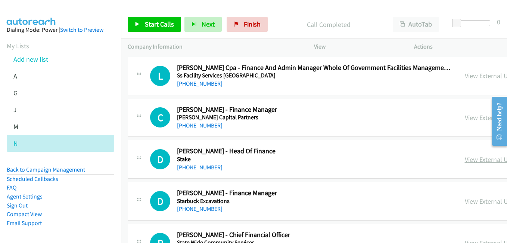
click at [465, 161] on link "View External Url" at bounding box center [488, 159] width 47 height 9
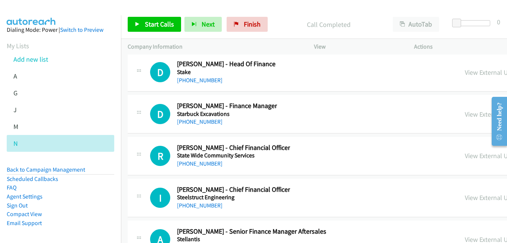
scroll to position [11385, 0]
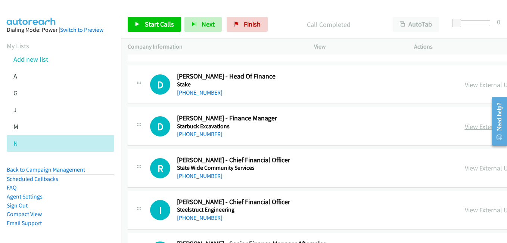
click at [465, 129] on link "View External Url" at bounding box center [488, 126] width 47 height 9
click at [465, 170] on link "View External Url" at bounding box center [488, 168] width 47 height 9
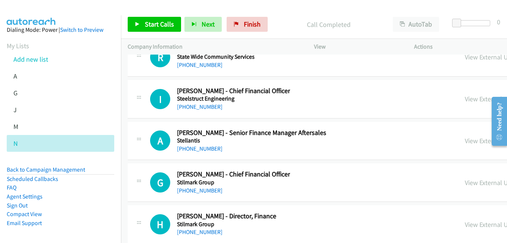
scroll to position [11497, 0]
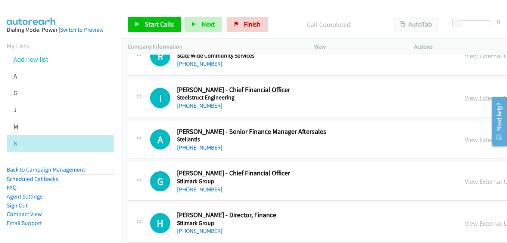
drag, startPoint x: 422, startPoint y: 97, endPoint x: 415, endPoint y: 96, distance: 6.4
click at [465, 97] on link "View External Url" at bounding box center [488, 97] width 47 height 9
click at [465, 142] on link "View External Url" at bounding box center [488, 139] width 47 height 9
drag, startPoint x: 417, startPoint y: 181, endPoint x: 413, endPoint y: 180, distance: 4.1
click at [465, 181] on link "View External Url" at bounding box center [488, 181] width 47 height 9
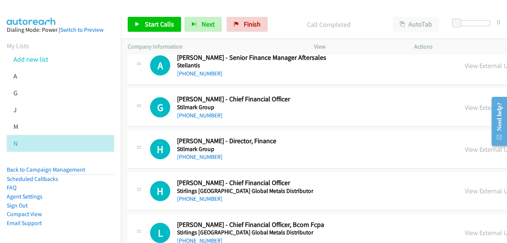
scroll to position [11572, 0]
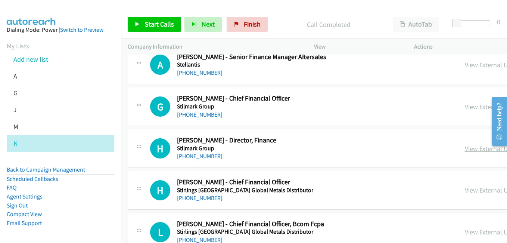
drag, startPoint x: 429, startPoint y: 147, endPoint x: 425, endPoint y: 146, distance: 4.3
click at [465, 147] on link "View External Url" at bounding box center [488, 148] width 47 height 9
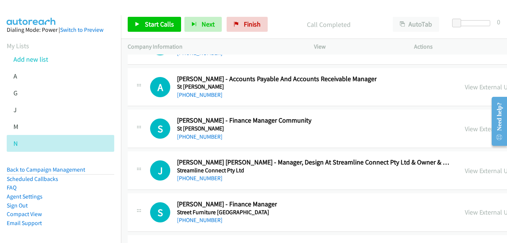
scroll to position [11796, 0]
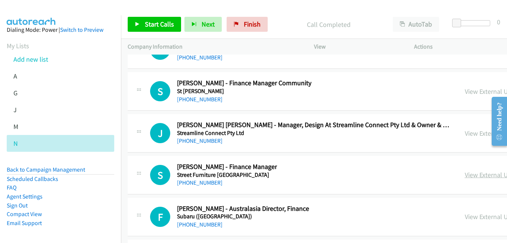
click at [465, 172] on link "View External Url" at bounding box center [488, 174] width 47 height 9
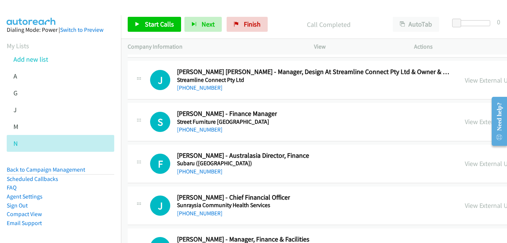
scroll to position [11871, 0]
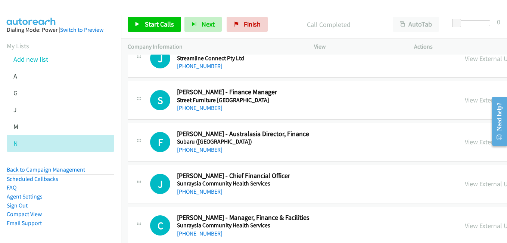
click at [465, 142] on link "View External Url" at bounding box center [488, 141] width 47 height 9
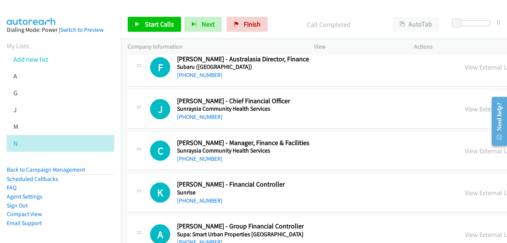
scroll to position [11983, 0]
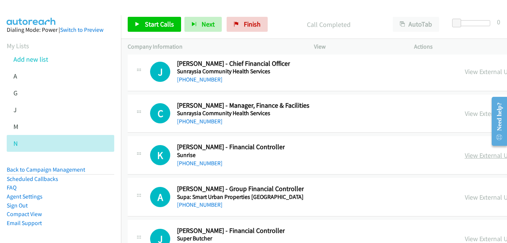
click at [465, 158] on link "View External Url" at bounding box center [488, 155] width 47 height 9
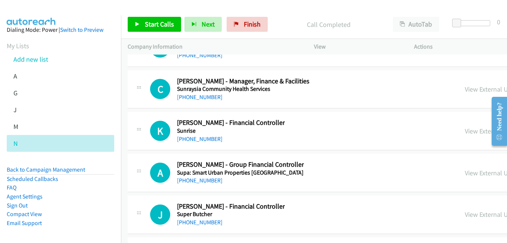
scroll to position [12020, 0]
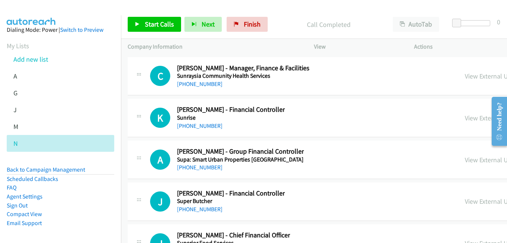
click at [465, 161] on link "View External Url" at bounding box center [488, 159] width 47 height 9
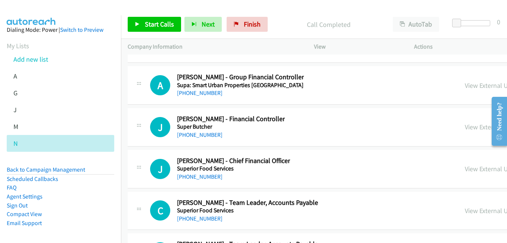
scroll to position [12095, 0]
drag, startPoint x: 427, startPoint y: 171, endPoint x: 416, endPoint y: 168, distance: 12.0
click at [465, 171] on link "View External Url" at bounding box center [488, 168] width 47 height 9
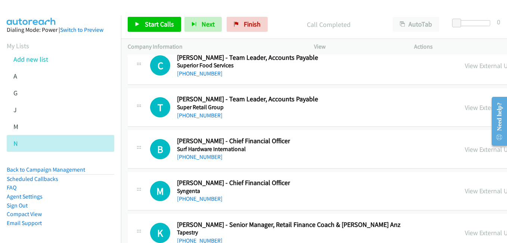
scroll to position [12244, 0]
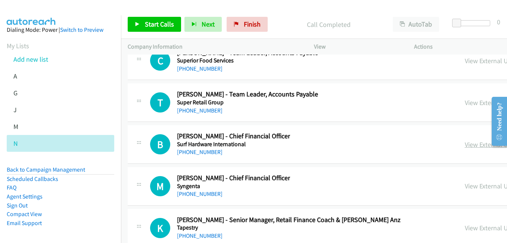
drag, startPoint x: 439, startPoint y: 145, endPoint x: 420, endPoint y: 142, distance: 18.9
click at [465, 145] on link "View External Url" at bounding box center [488, 144] width 47 height 9
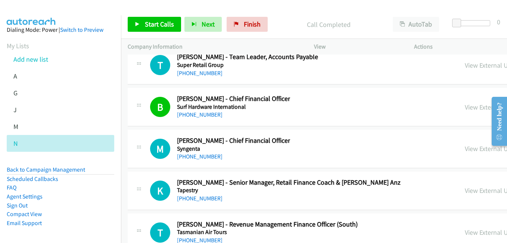
drag, startPoint x: 421, startPoint y: 150, endPoint x: 388, endPoint y: 136, distance: 36.0
click at [465, 150] on link "View External Url" at bounding box center [488, 148] width 47 height 9
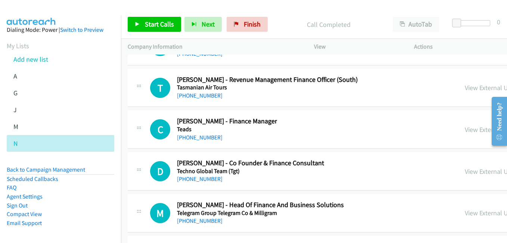
scroll to position [12431, 0]
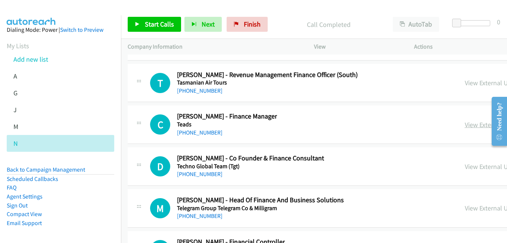
click at [465, 125] on link "View External Url" at bounding box center [488, 124] width 47 height 9
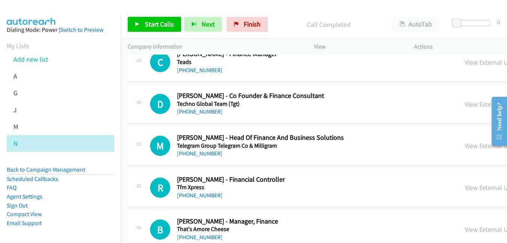
scroll to position [12505, 0]
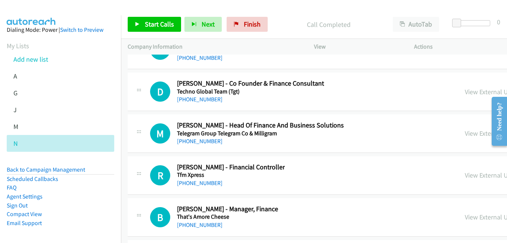
drag, startPoint x: 433, startPoint y: 134, endPoint x: 335, endPoint y: 114, distance: 100.1
click at [465, 134] on link "View External Url" at bounding box center [488, 133] width 47 height 9
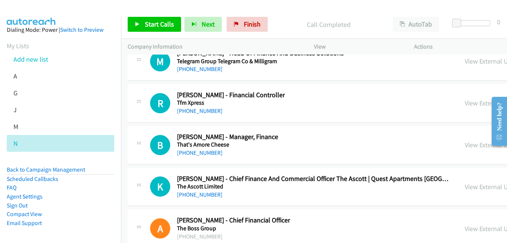
scroll to position [12580, 0]
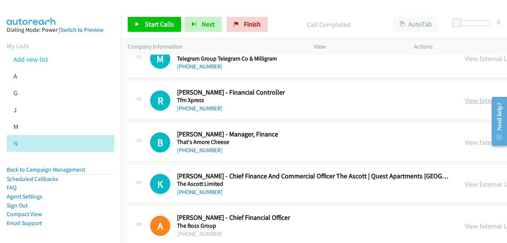
drag, startPoint x: 429, startPoint y: 102, endPoint x: 424, endPoint y: 102, distance: 4.9
click at [465, 102] on link "View External Url" at bounding box center [488, 100] width 47 height 9
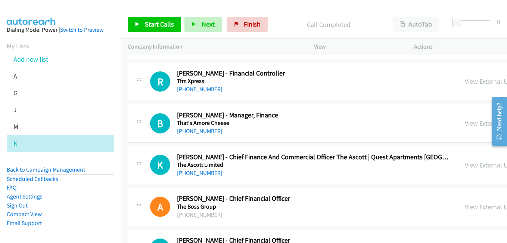
scroll to position [12617, 0]
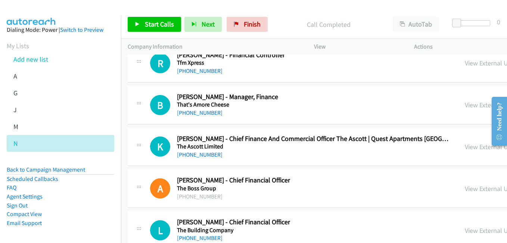
drag, startPoint x: 417, startPoint y: 147, endPoint x: 324, endPoint y: 108, distance: 100.9
click at [465, 147] on link "View External Url" at bounding box center [488, 146] width 47 height 9
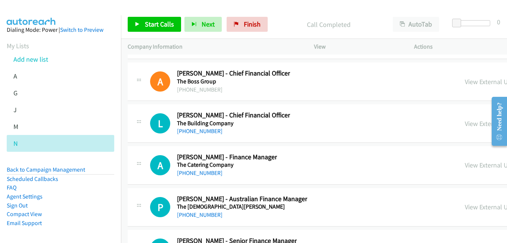
scroll to position [12729, 0]
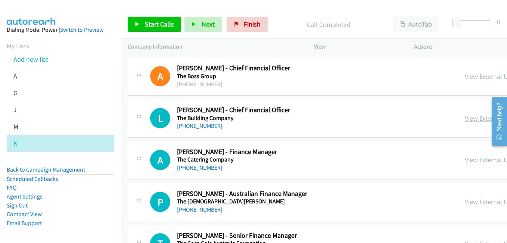
click at [465, 118] on link "View External Url" at bounding box center [488, 118] width 47 height 9
click at [465, 161] on link "View External Url" at bounding box center [488, 159] width 47 height 9
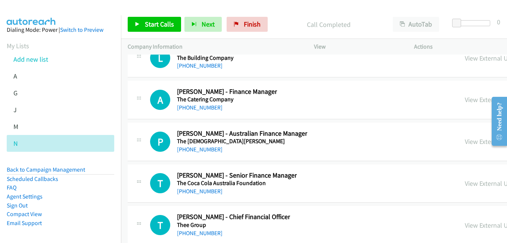
scroll to position [12804, 0]
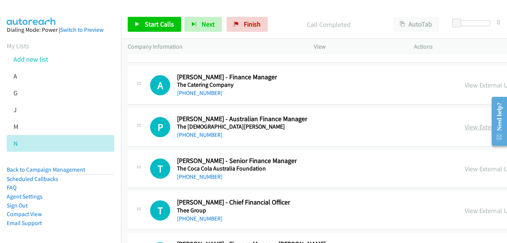
drag, startPoint x: 422, startPoint y: 127, endPoint x: 120, endPoint y: 22, distance: 319.5
click at [465, 127] on link "View External Url" at bounding box center [488, 126] width 47 height 9
click at [465, 168] on link "View External Url" at bounding box center [488, 168] width 47 height 9
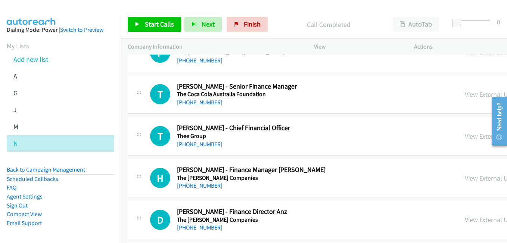
scroll to position [12879, 0]
click at [465, 137] on link "View External Url" at bounding box center [488, 135] width 47 height 9
drag, startPoint x: 442, startPoint y: 178, endPoint x: 428, endPoint y: 177, distance: 14.7
click at [465, 178] on link "View External Url" at bounding box center [488, 177] width 47 height 9
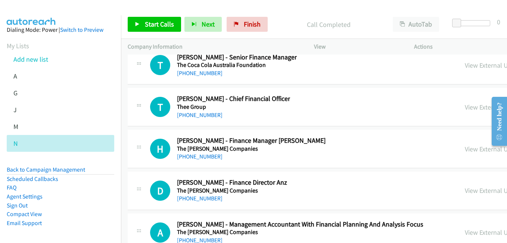
scroll to position [12916, 0]
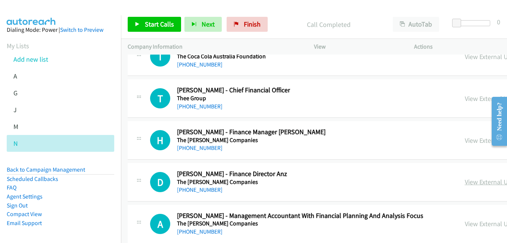
click at [465, 180] on link "View External Url" at bounding box center [488, 181] width 47 height 9
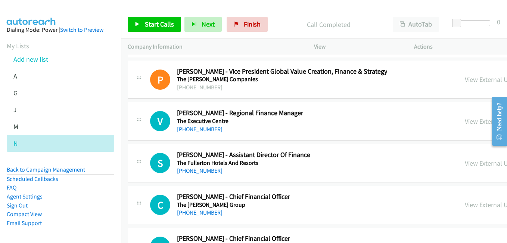
scroll to position [13103, 0]
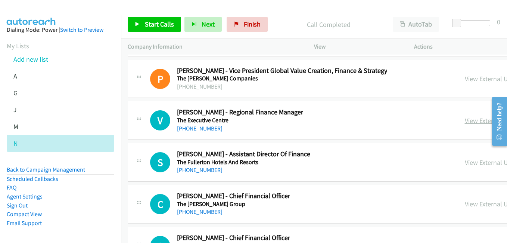
click at [465, 122] on link "View External Url" at bounding box center [488, 120] width 47 height 9
click at [45, 55] on li "Add new list" at bounding box center [67, 59] width 121 height 17
click at [42, 57] on link "Add new list" at bounding box center [30, 59] width 35 height 9
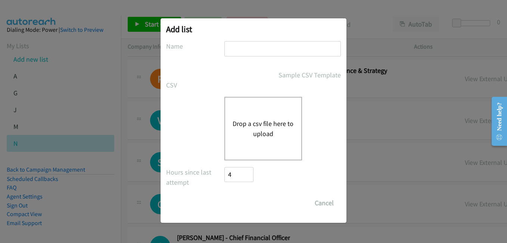
click at [277, 52] on input "text" at bounding box center [282, 48] width 116 height 15
type input "k"
click at [256, 114] on div "Drop a csv file here to upload" at bounding box center [263, 128] width 78 height 63
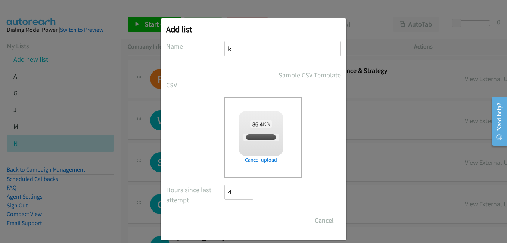
checkbox input "true"
click at [246, 221] on input "Save List" at bounding box center [243, 220] width 39 height 15
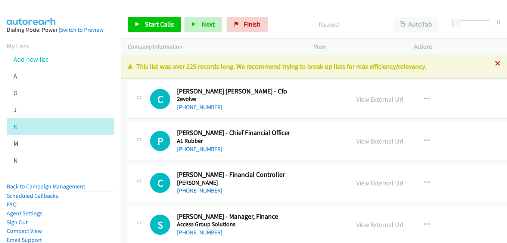
click at [495, 63] on icon at bounding box center [497, 63] width 5 height 5
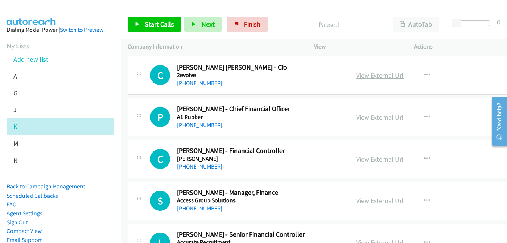
click at [384, 75] on link "View External Url" at bounding box center [379, 75] width 47 height 9
click at [387, 118] on link "View External Url" at bounding box center [379, 117] width 47 height 9
click at [370, 159] on link "View External Url" at bounding box center [379, 159] width 47 height 9
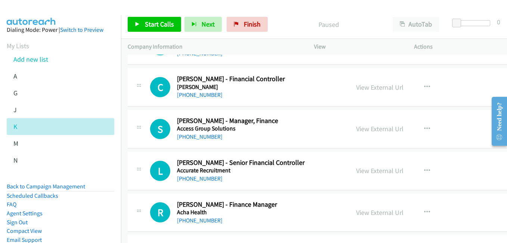
scroll to position [75, 0]
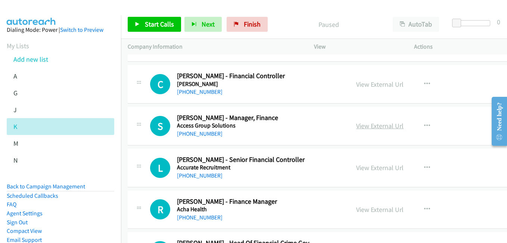
click at [370, 127] on link "View External Url" at bounding box center [379, 125] width 47 height 9
click at [377, 169] on link "View External Url" at bounding box center [379, 167] width 47 height 9
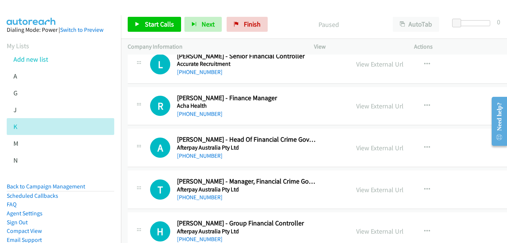
scroll to position [224, 0]
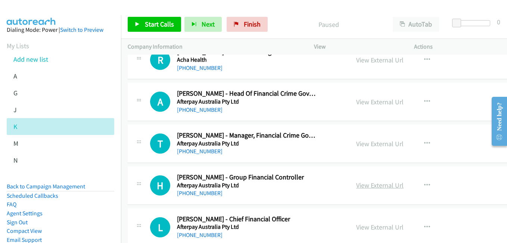
click at [375, 187] on link "View External Url" at bounding box center [379, 185] width 47 height 9
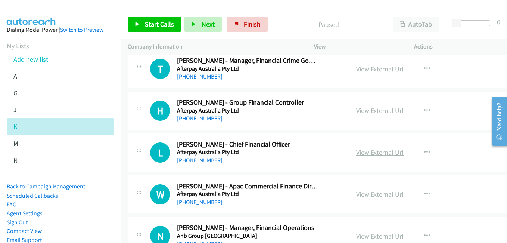
click at [376, 151] on link "View External Url" at bounding box center [379, 152] width 47 height 9
click at [376, 194] on link "View External Url" at bounding box center [379, 194] width 47 height 9
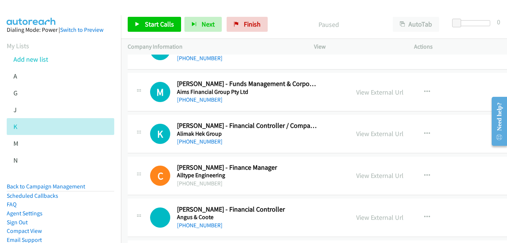
scroll to position [485, 0]
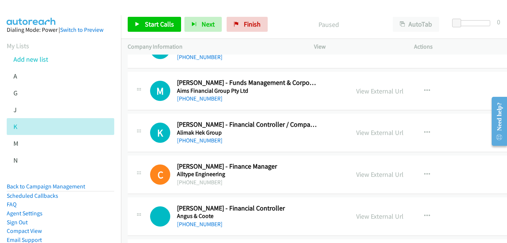
drag, startPoint x: 363, startPoint y: 130, endPoint x: 342, endPoint y: 124, distance: 21.6
click at [363, 130] on link "View External Url" at bounding box center [379, 132] width 47 height 9
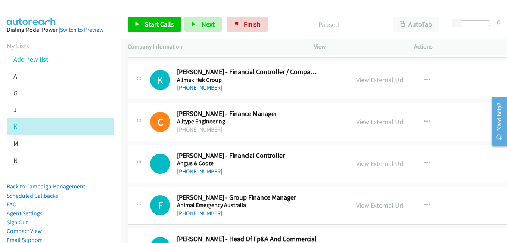
scroll to position [560, 0]
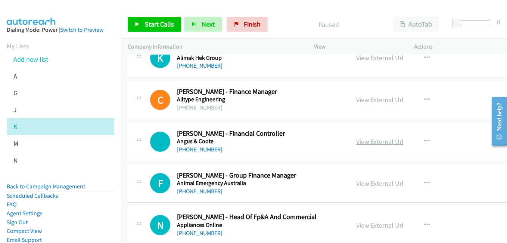
click at [369, 140] on link "View External Url" at bounding box center [379, 141] width 47 height 9
click at [384, 182] on link "View External Url" at bounding box center [379, 183] width 47 height 9
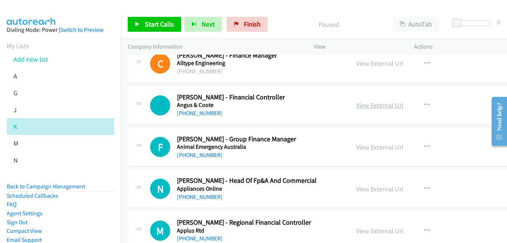
scroll to position [635, 0]
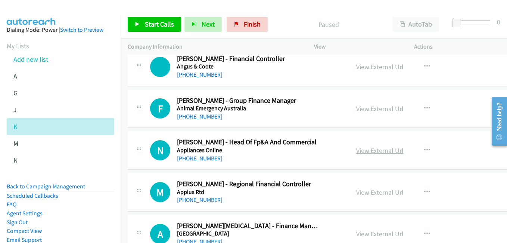
click at [375, 150] on link "View External Url" at bounding box center [379, 150] width 47 height 9
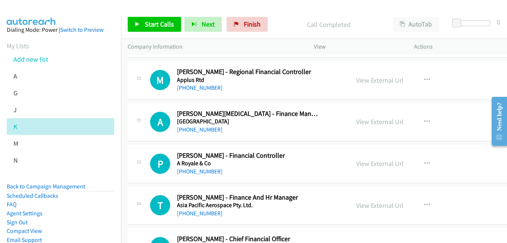
scroll to position [784, 0]
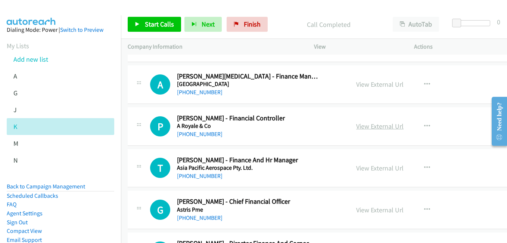
click at [361, 128] on link "View External Url" at bounding box center [379, 126] width 47 height 9
drag, startPoint x: 369, startPoint y: 167, endPoint x: 364, endPoint y: 165, distance: 6.0
click at [369, 167] on link "View External Url" at bounding box center [379, 168] width 47 height 9
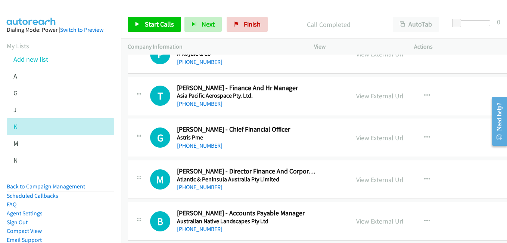
scroll to position [859, 0]
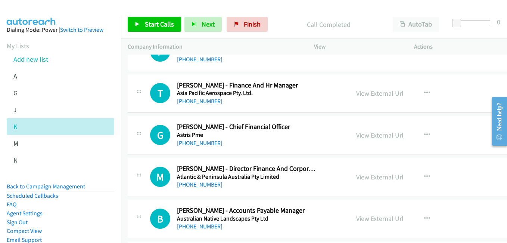
click at [370, 135] on link "View External Url" at bounding box center [379, 135] width 47 height 9
click at [386, 178] on link "View External Url" at bounding box center [379, 176] width 47 height 9
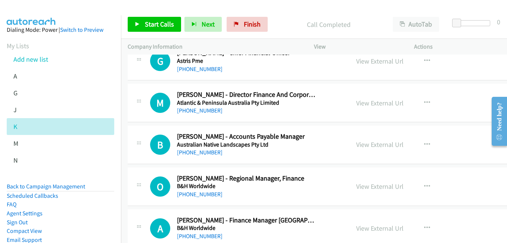
scroll to position [933, 0]
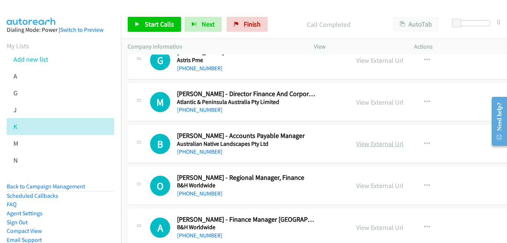
click at [370, 146] on link "View External Url" at bounding box center [379, 143] width 47 height 9
drag, startPoint x: 379, startPoint y: 187, endPoint x: 367, endPoint y: 182, distance: 12.1
click at [379, 187] on link "View External Url" at bounding box center [379, 185] width 47 height 9
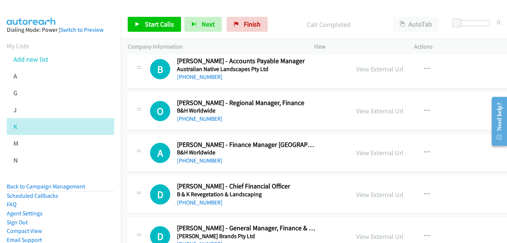
scroll to position [1045, 0]
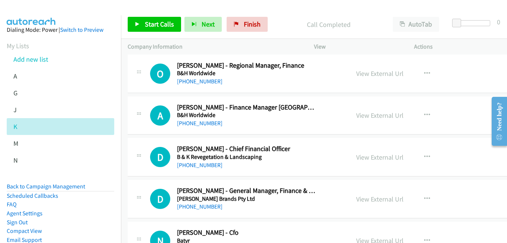
drag, startPoint x: 374, startPoint y: 117, endPoint x: 394, endPoint y: 125, distance: 20.8
click at [374, 117] on link "View External Url" at bounding box center [379, 115] width 47 height 9
click at [367, 157] on link "View External Url" at bounding box center [379, 157] width 47 height 9
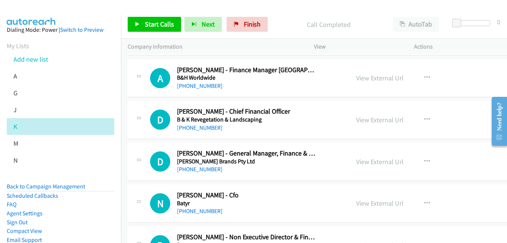
scroll to position [1120, 0]
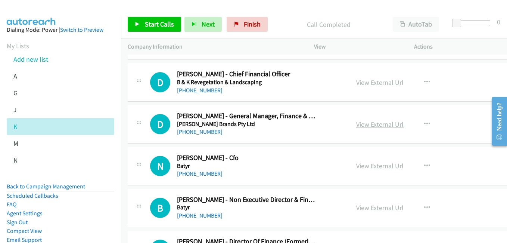
click at [377, 126] on link "View External Url" at bounding box center [379, 124] width 47 height 9
click at [361, 166] on link "View External Url" at bounding box center [379, 165] width 47 height 9
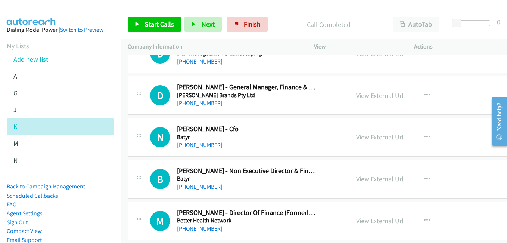
scroll to position [1157, 0]
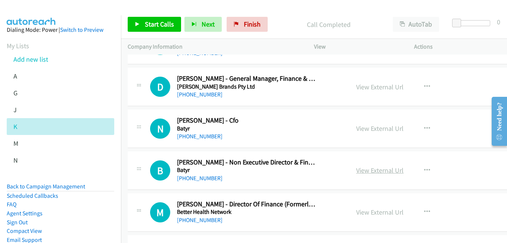
click at [383, 169] on link "View External Url" at bounding box center [379, 170] width 47 height 9
